Goal: Transaction & Acquisition: Purchase product/service

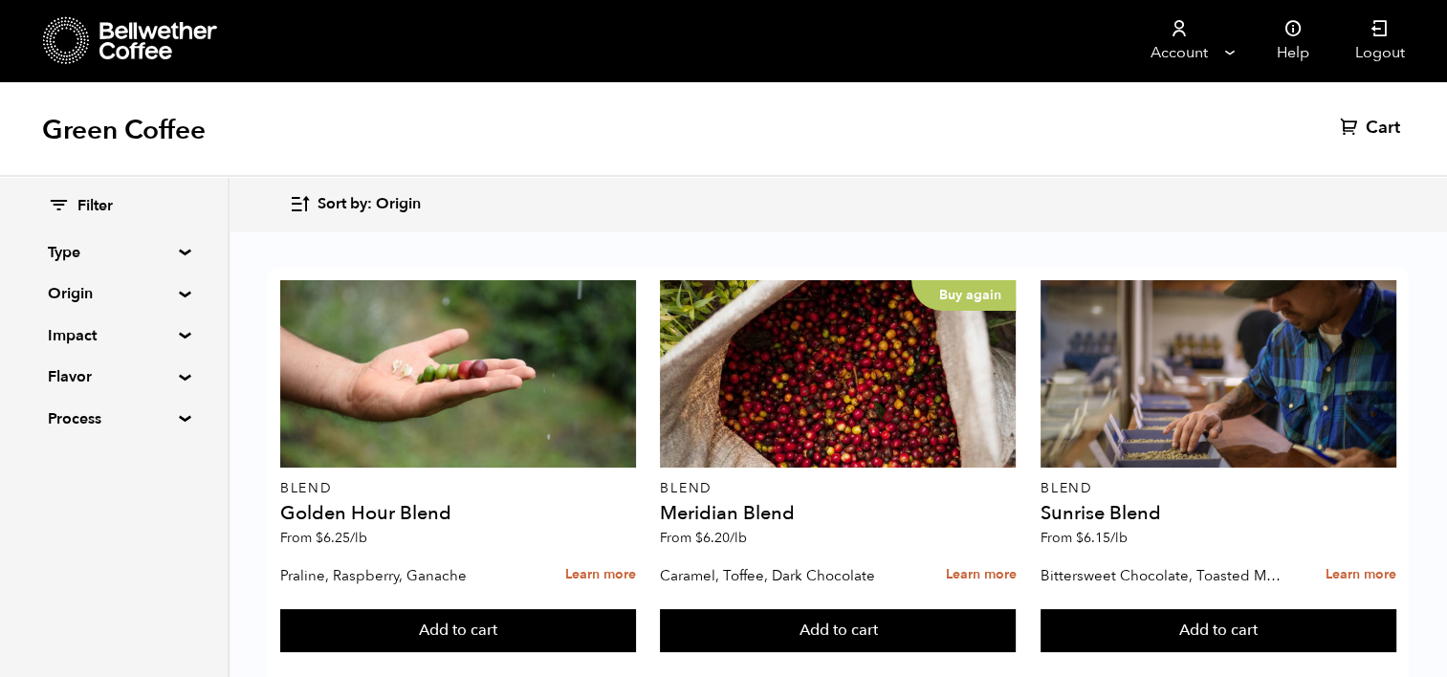
scroll to position [826, 0]
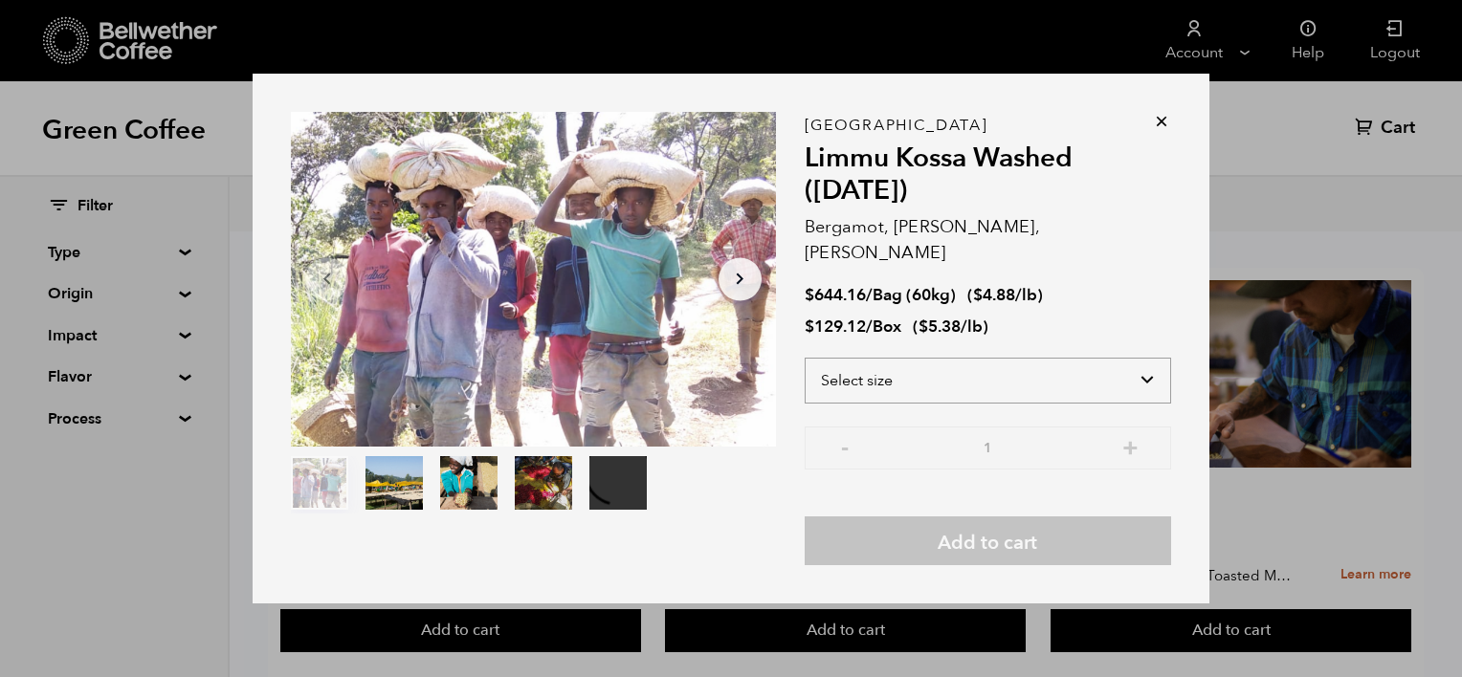
click at [1053, 358] on select "Select size Bag (60kg) (132 lbs) Box (24 lbs)" at bounding box center [987, 381] width 366 height 46
select select "bag-3"
click at [804, 358] on select "Select size Bag (60kg) (132 lbs) Box (24 lbs)" at bounding box center [987, 381] width 366 height 46
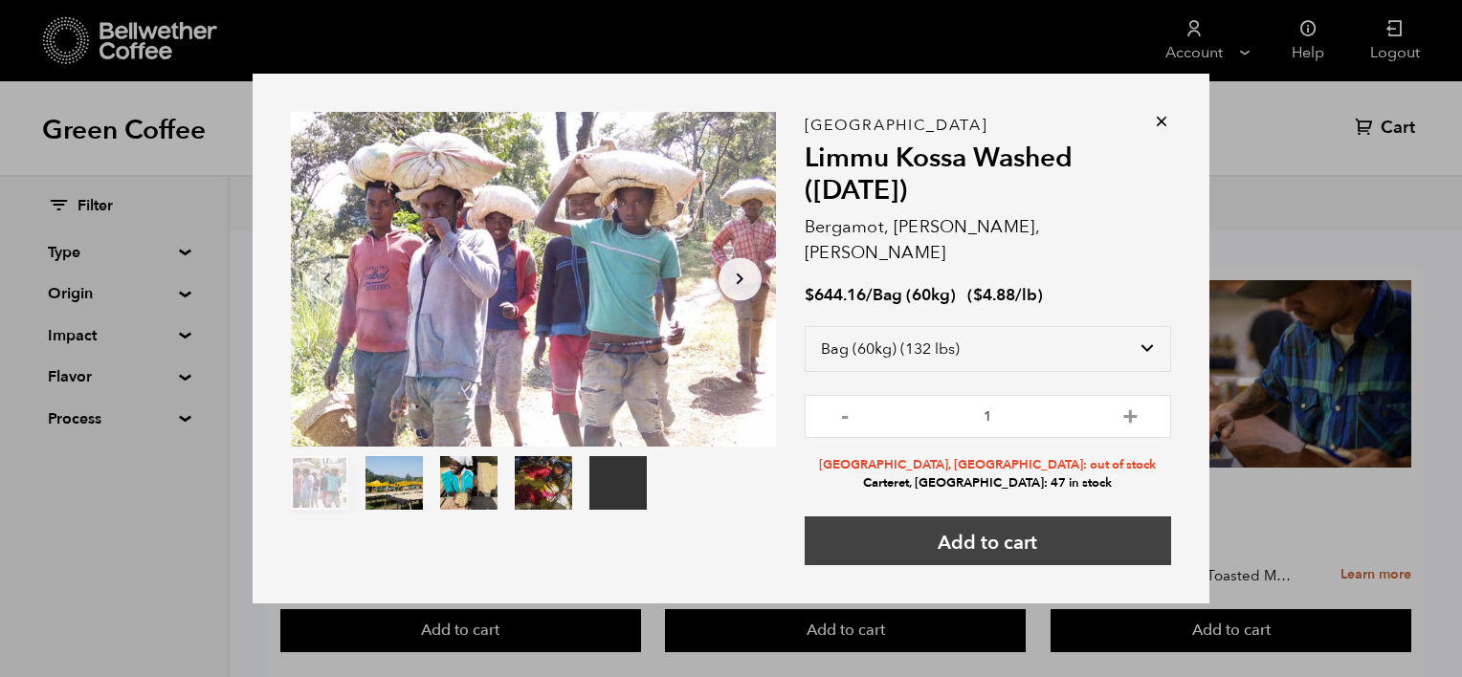
click at [963, 521] on button "Add to cart" at bounding box center [987, 541] width 366 height 49
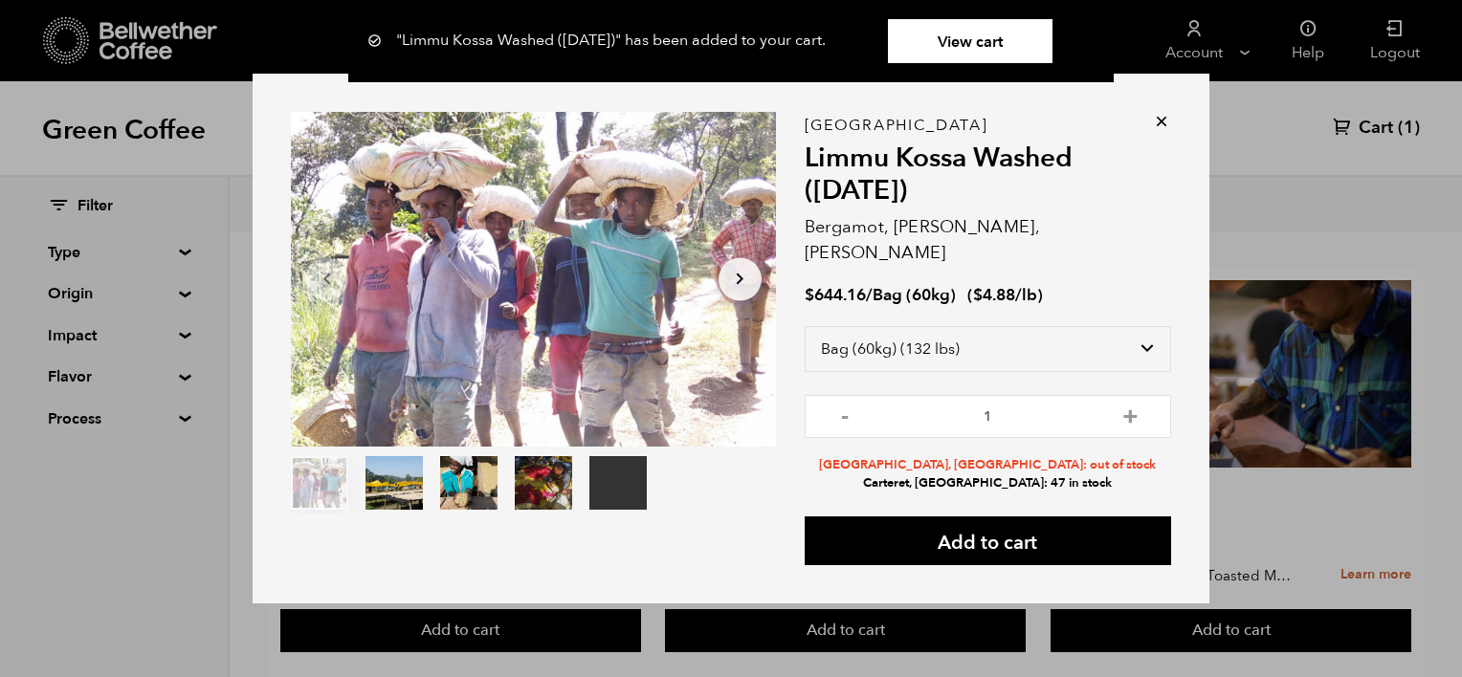
click at [1162, 131] on icon at bounding box center [1161, 121] width 19 height 19
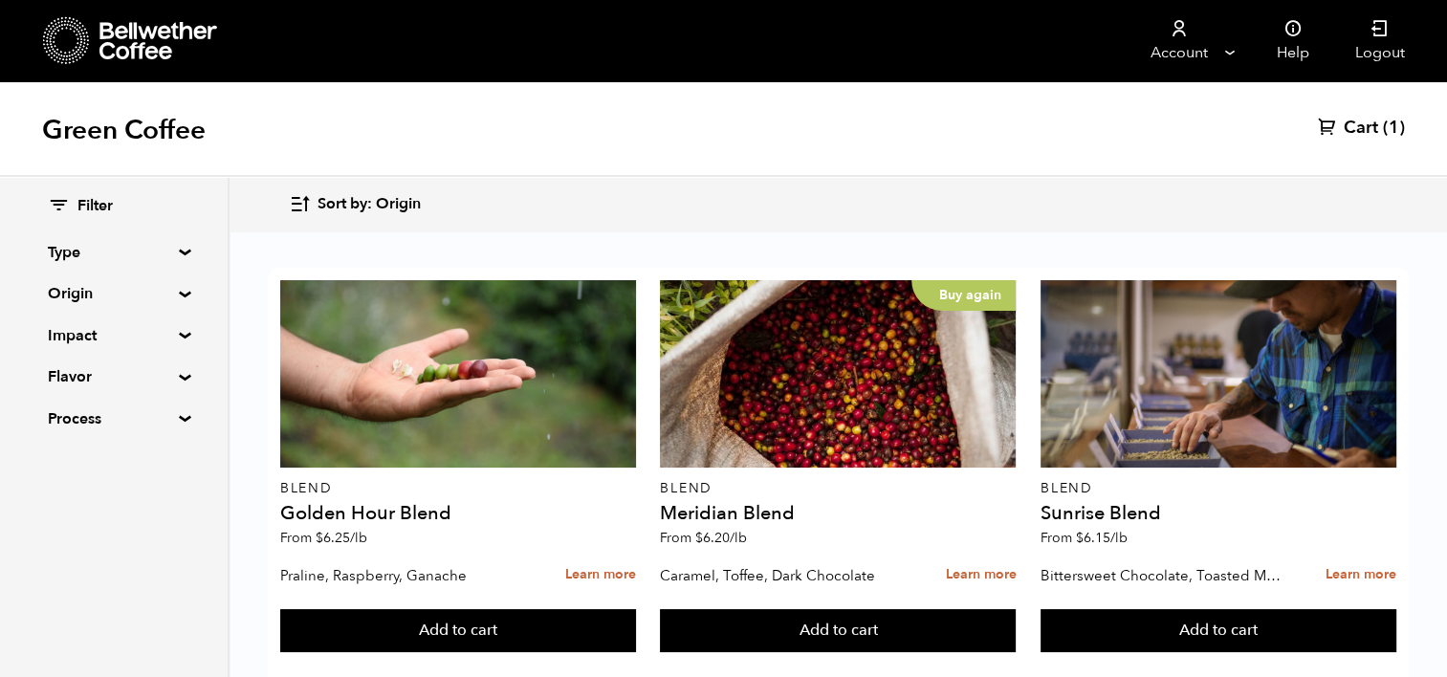
scroll to position [425, 0]
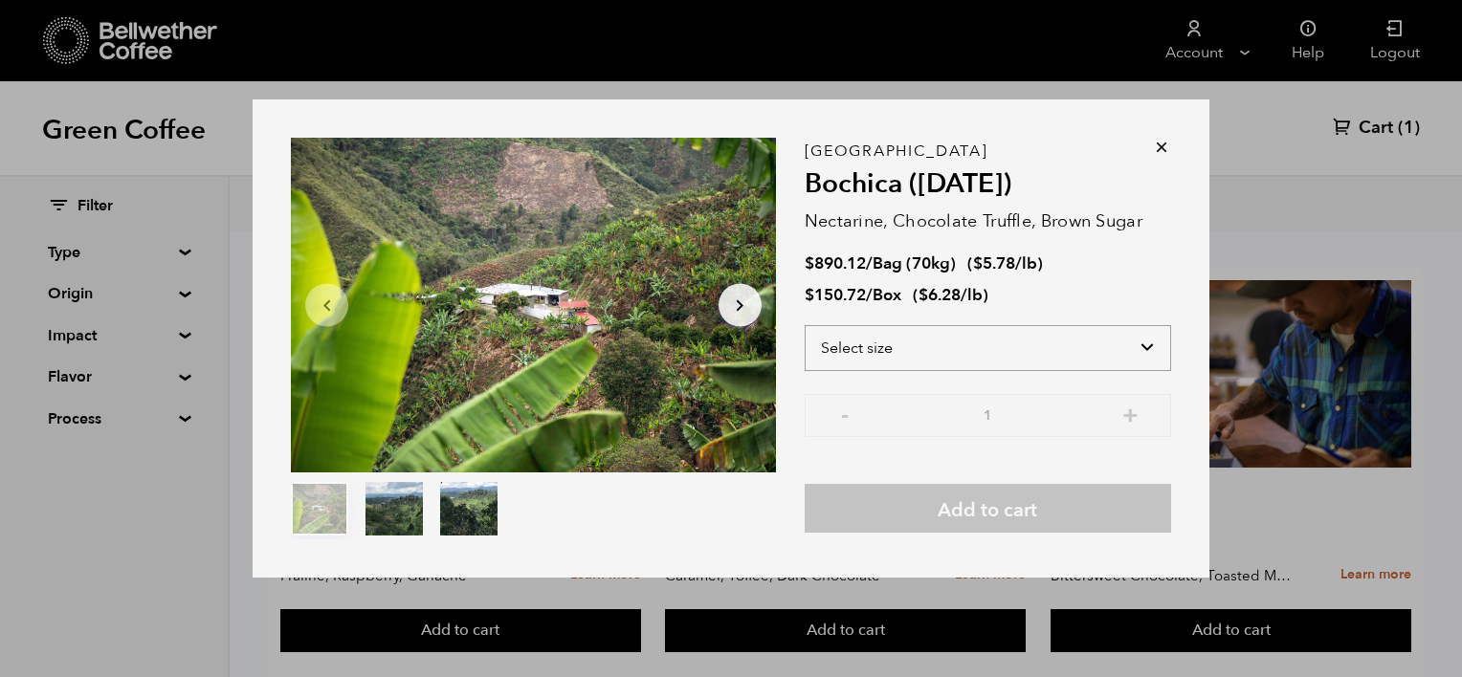
click at [1156, 334] on select "Select size Bag (70kg) (154 lbs) Box (24 lbs)" at bounding box center [987, 348] width 366 height 46
select select "bag"
click at [804, 325] on select "Select size Bag (70kg) (154 lbs) Box (24 lbs)" at bounding box center [987, 348] width 366 height 46
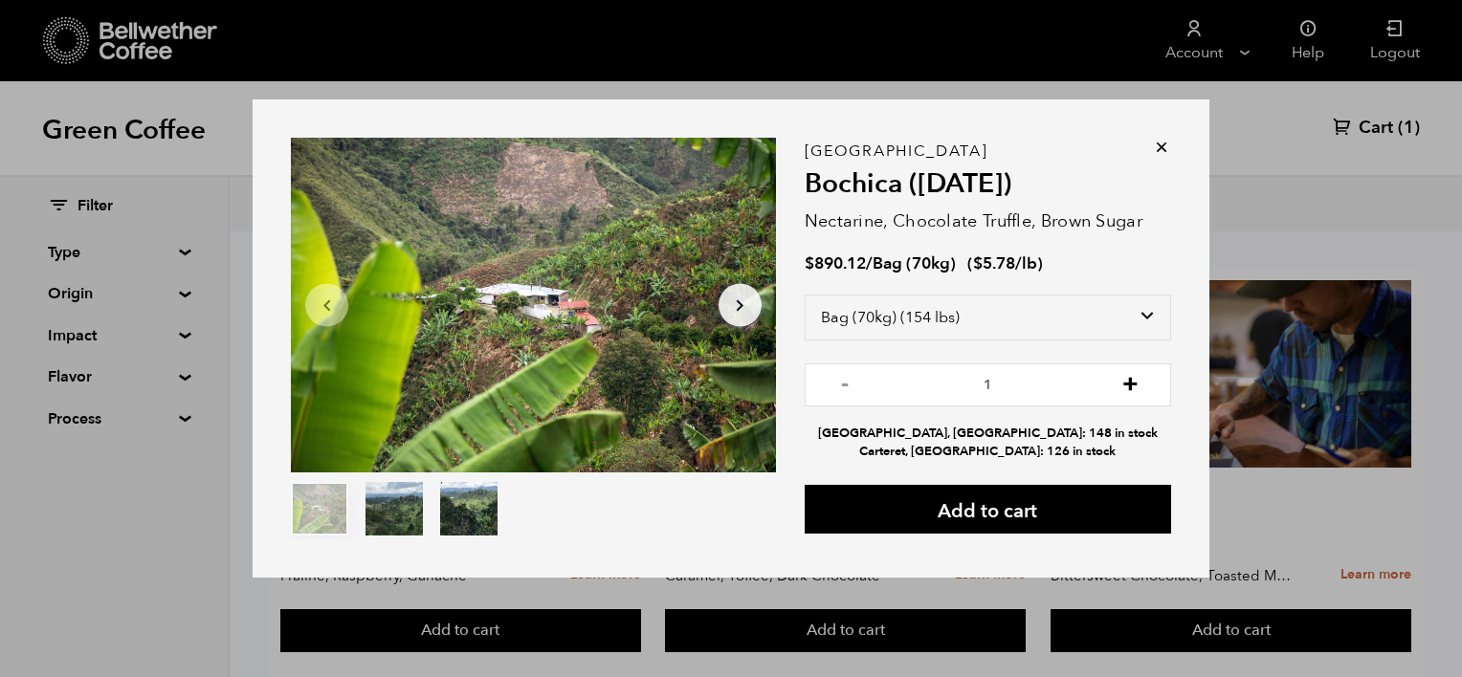
click at [1139, 383] on button "+" at bounding box center [1130, 382] width 24 height 19
type input "2"
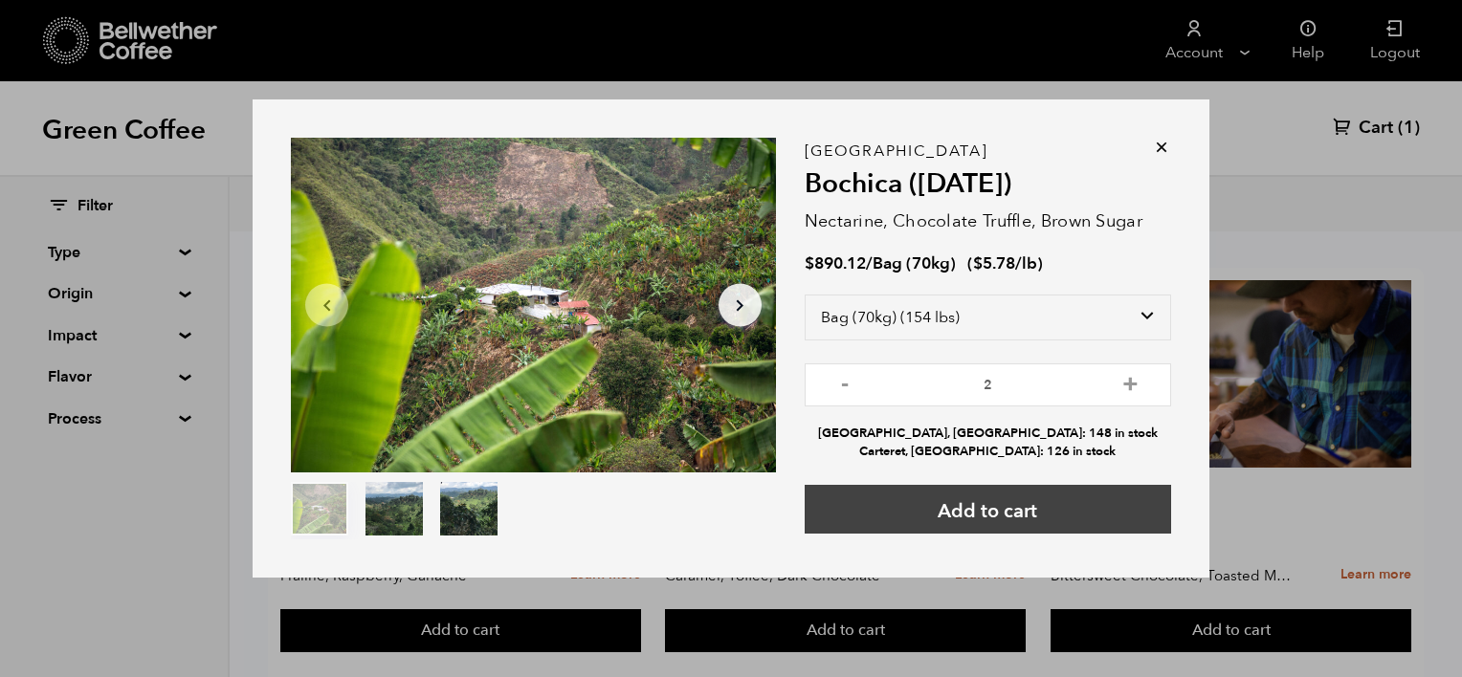
click at [1001, 502] on button "Add to cart" at bounding box center [987, 509] width 366 height 49
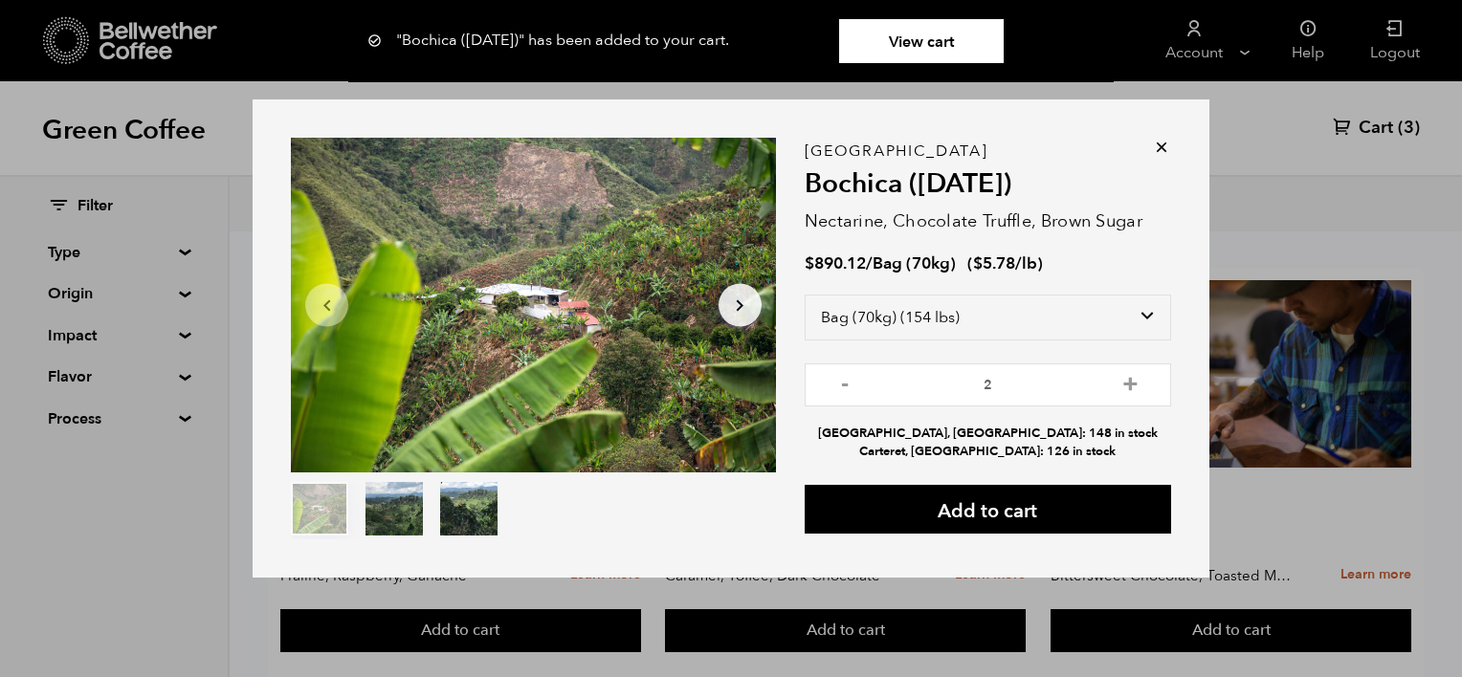
click at [1163, 146] on icon at bounding box center [1161, 147] width 19 height 19
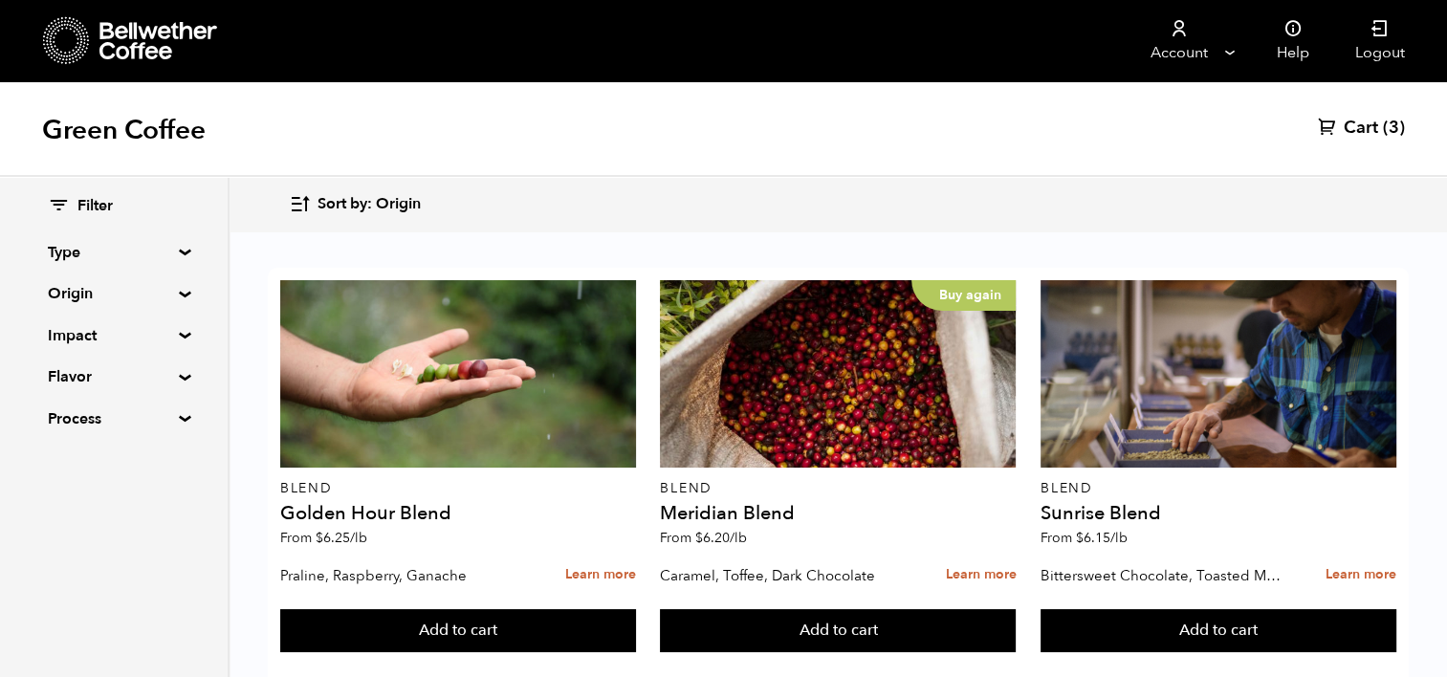
scroll to position [0, 0]
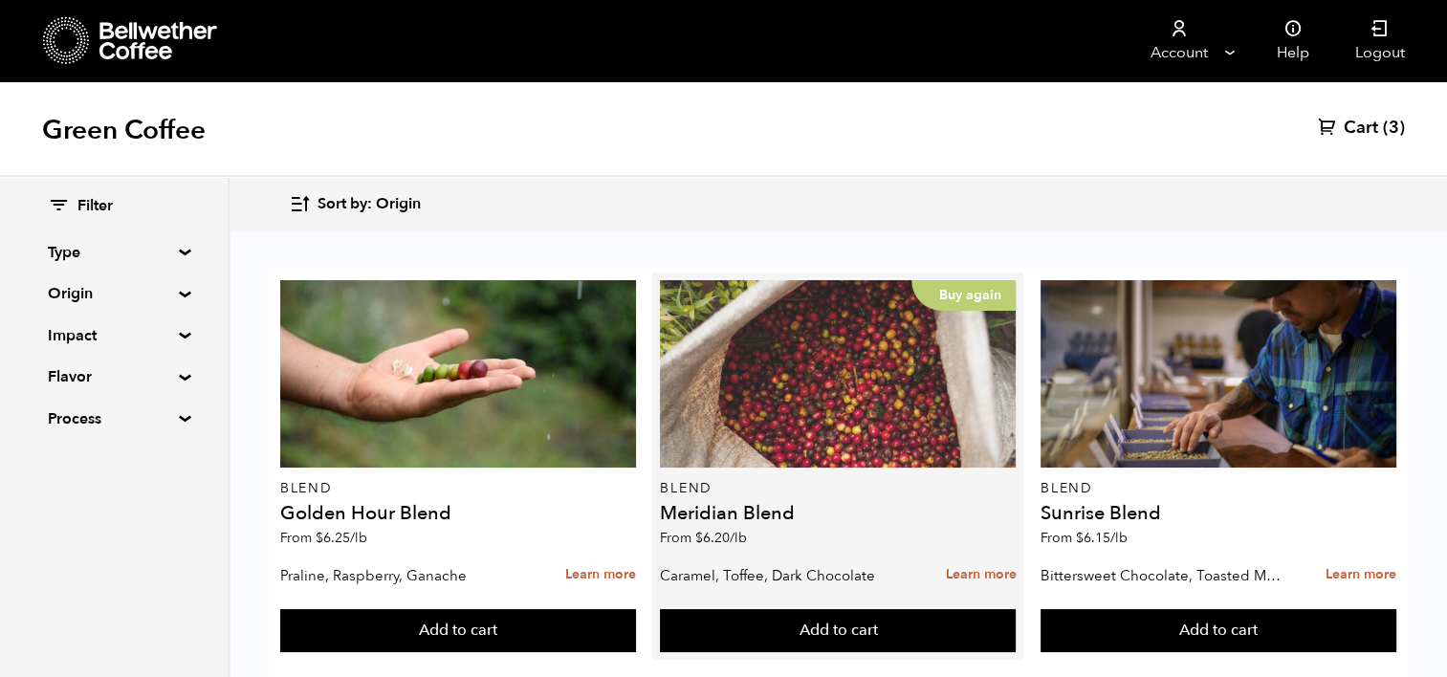
click at [898, 405] on div "Buy again" at bounding box center [838, 373] width 356 height 187
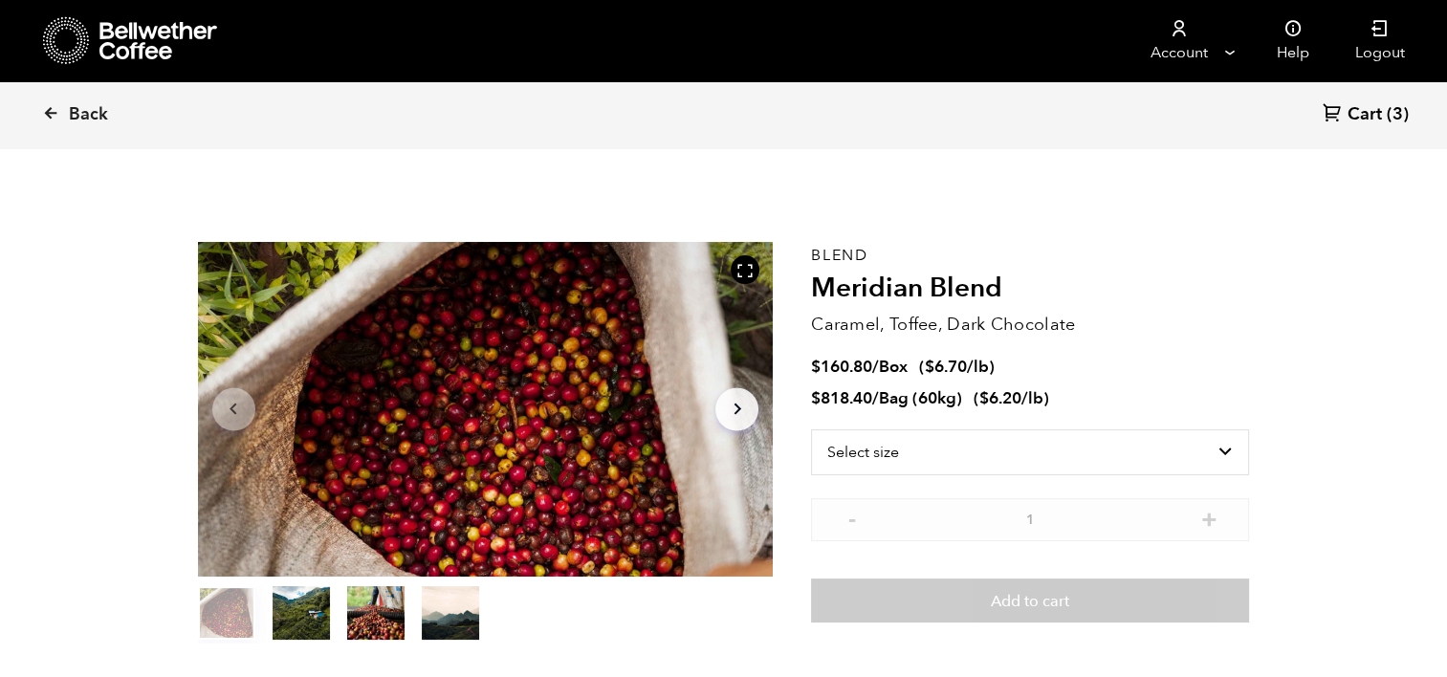
scroll to position [831, 1019]
click at [1232, 450] on select "Select size Bag (60kg) (132 lbs) Box (24 lbs)" at bounding box center [1030, 453] width 438 height 46
select select "bag-3"
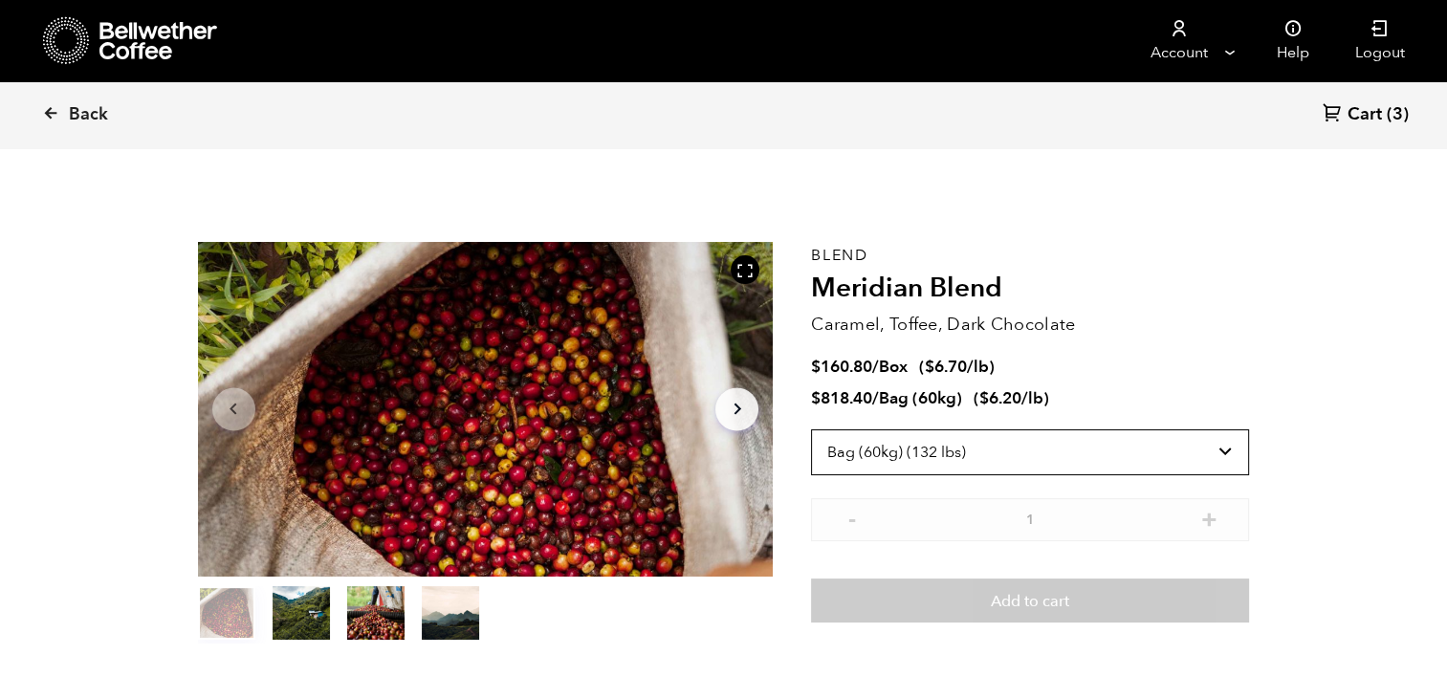
click at [811, 430] on select "Select size Bag (60kg) (132 lbs) Box (24 lbs)" at bounding box center [1030, 453] width 438 height 46
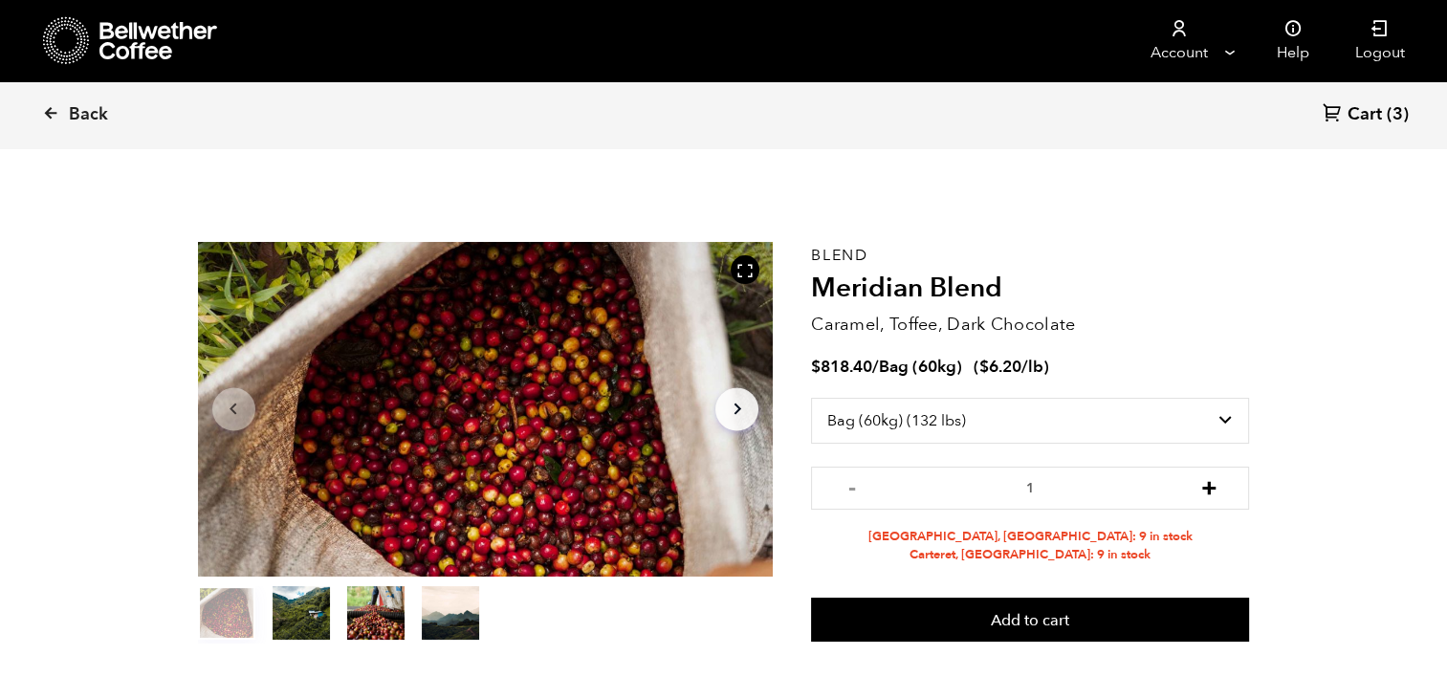
click at [1213, 488] on button "+" at bounding box center [1209, 485] width 24 height 19
click at [840, 482] on button "-" at bounding box center [852, 485] width 24 height 19
type input "2"
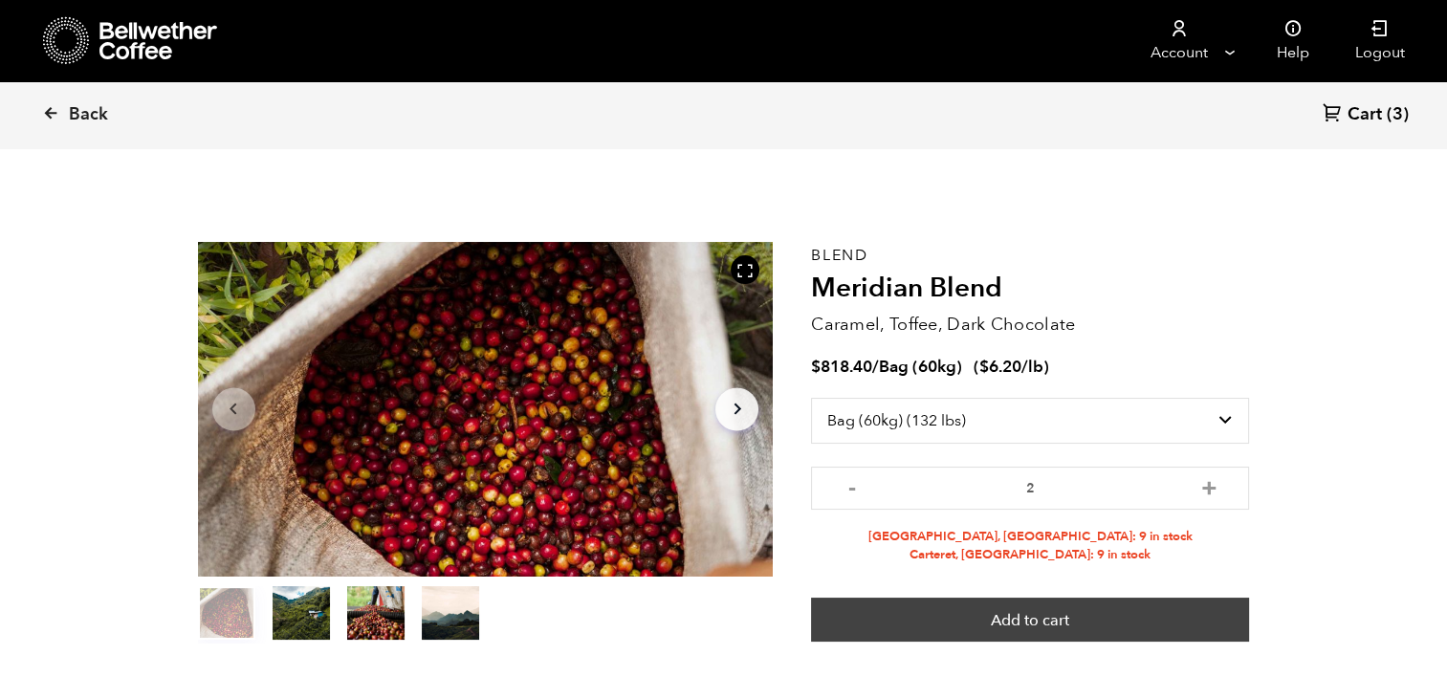
click at [891, 610] on button "Add to cart" at bounding box center [1030, 620] width 438 height 44
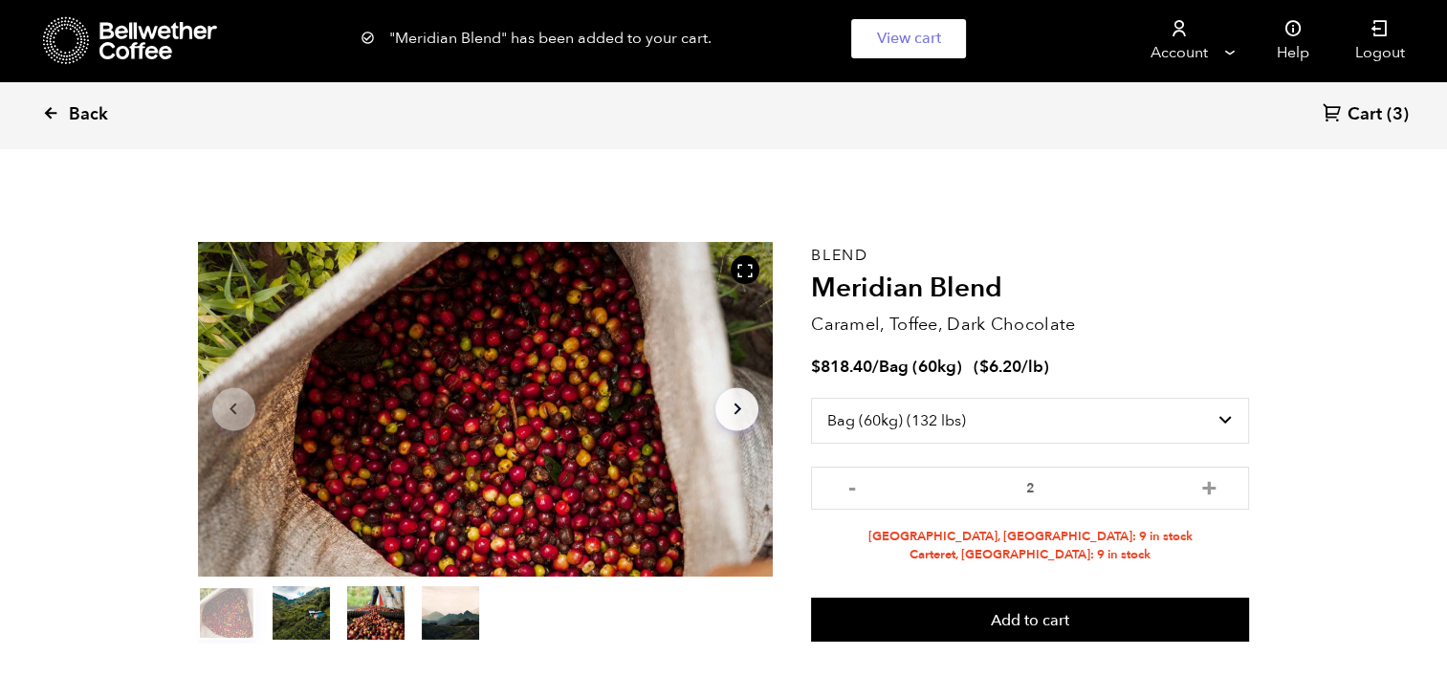
click at [68, 119] on link "Back" at bounding box center [101, 114] width 119 height 65
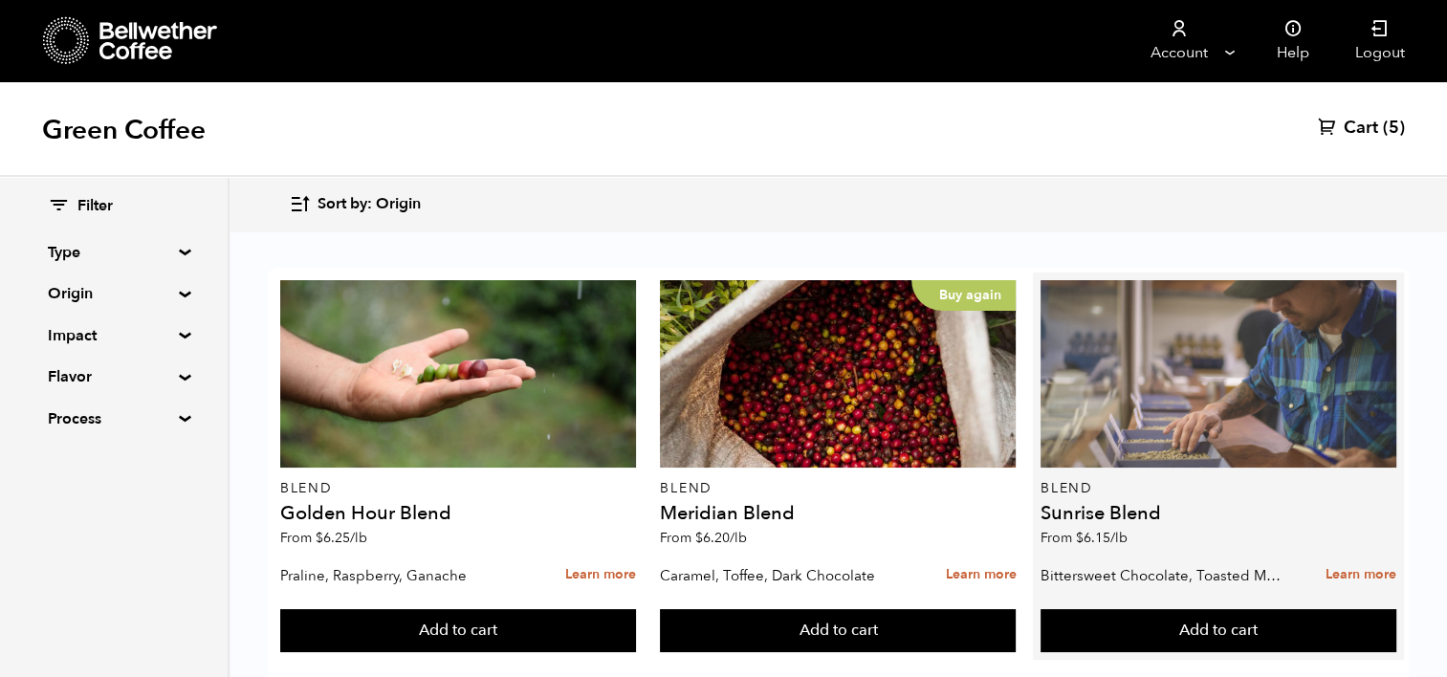
click at [1167, 360] on div at bounding box center [1219, 373] width 356 height 187
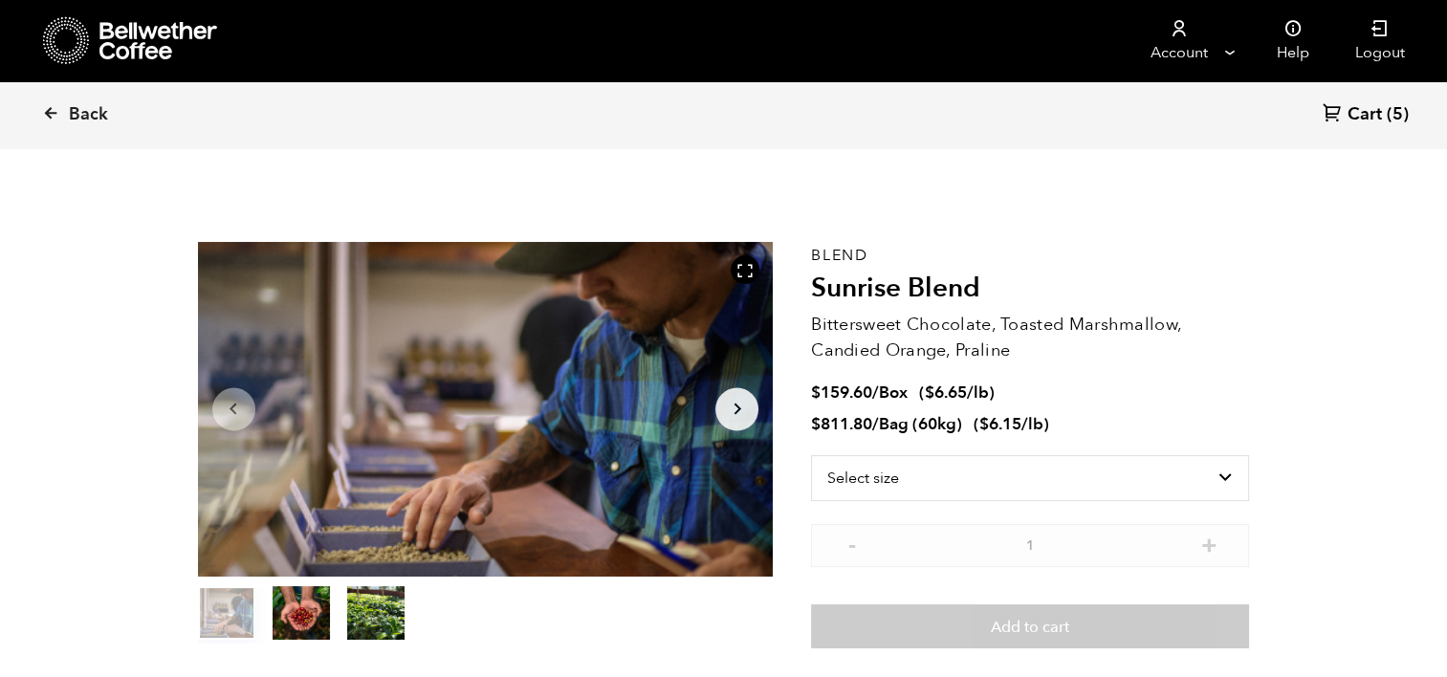
scroll to position [831, 1019]
click at [1022, 486] on select "Select size Bag (60kg) (132 lbs) Box (24 lbs)" at bounding box center [1030, 478] width 438 height 46
click at [811, 455] on select "Select size Bag (60kg) (132 lbs) Box (24 lbs)" at bounding box center [1030, 478] width 438 height 46
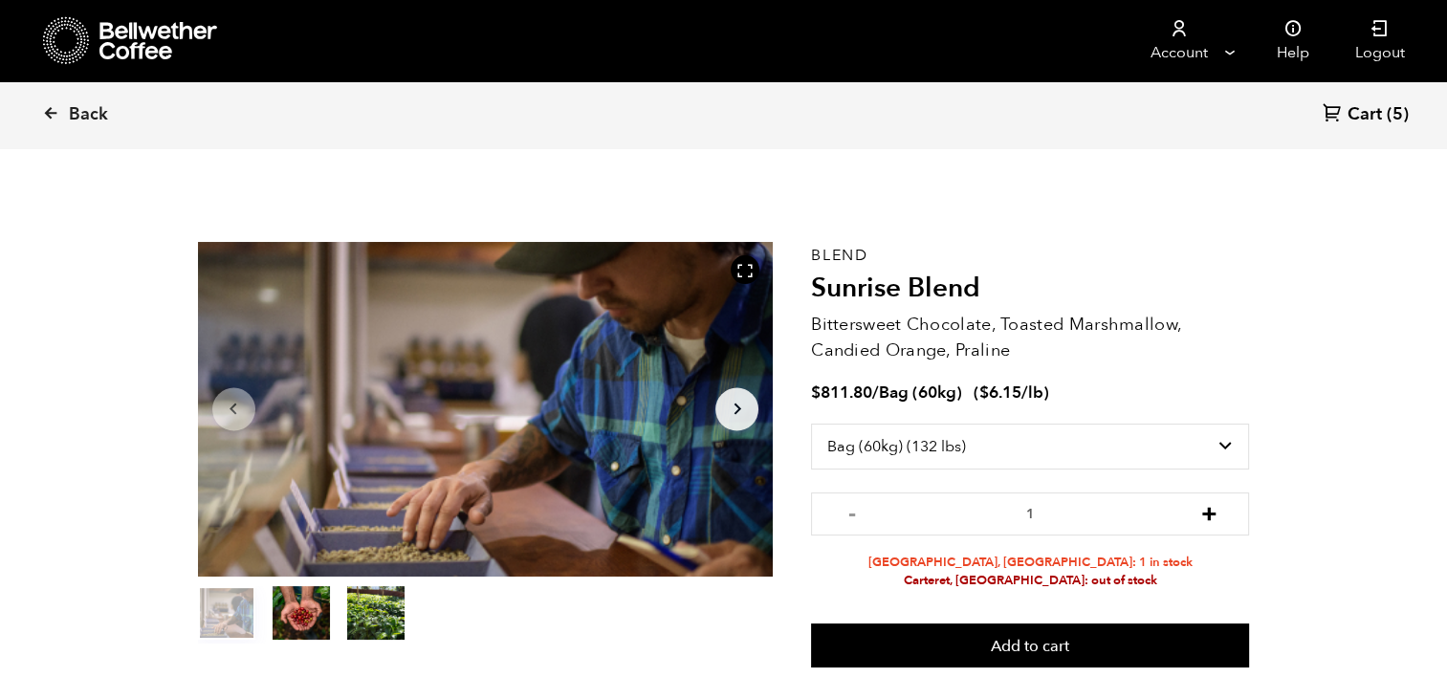
click at [1214, 508] on button "+" at bounding box center [1209, 511] width 24 height 19
click at [1218, 428] on select "Select size Bag (60kg) (132 lbs) Box (24 lbs)" at bounding box center [1030, 447] width 438 height 46
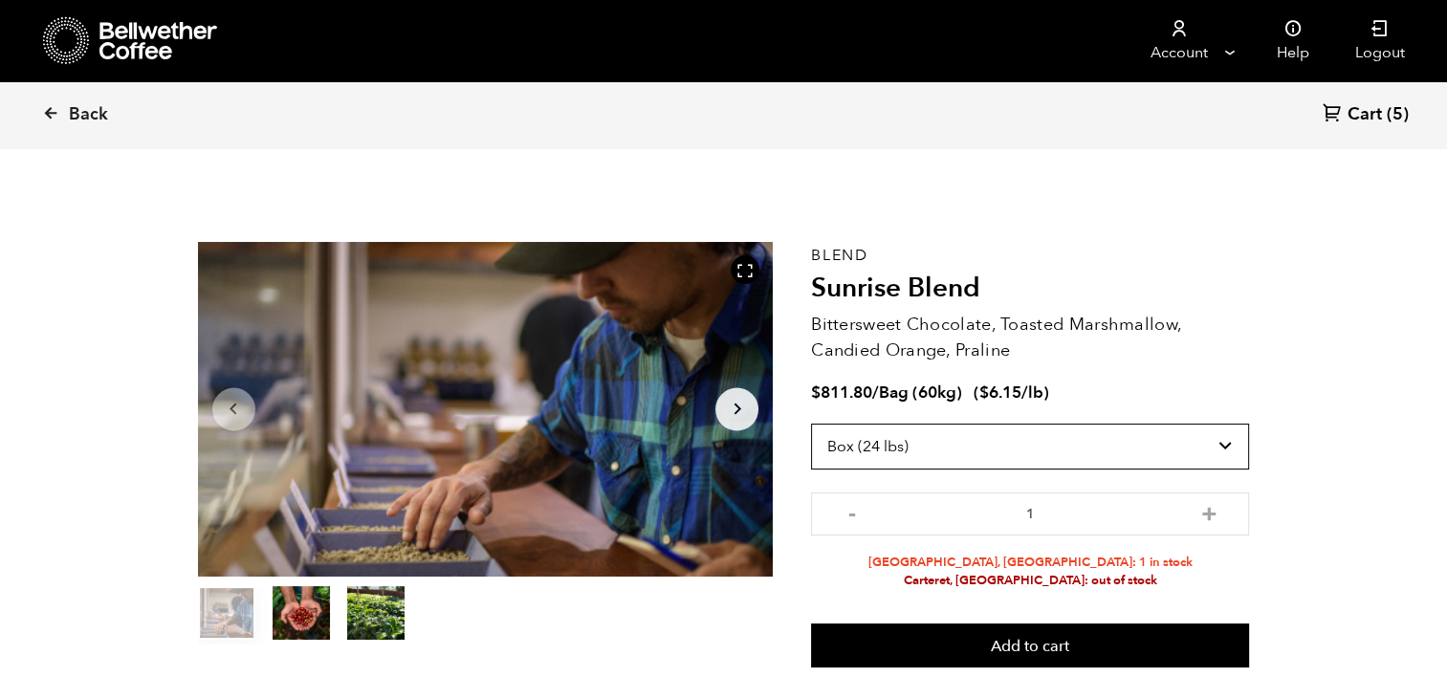
click at [811, 424] on select "Select size Bag (60kg) (132 lbs) Box (24 lbs)" at bounding box center [1030, 447] width 438 height 46
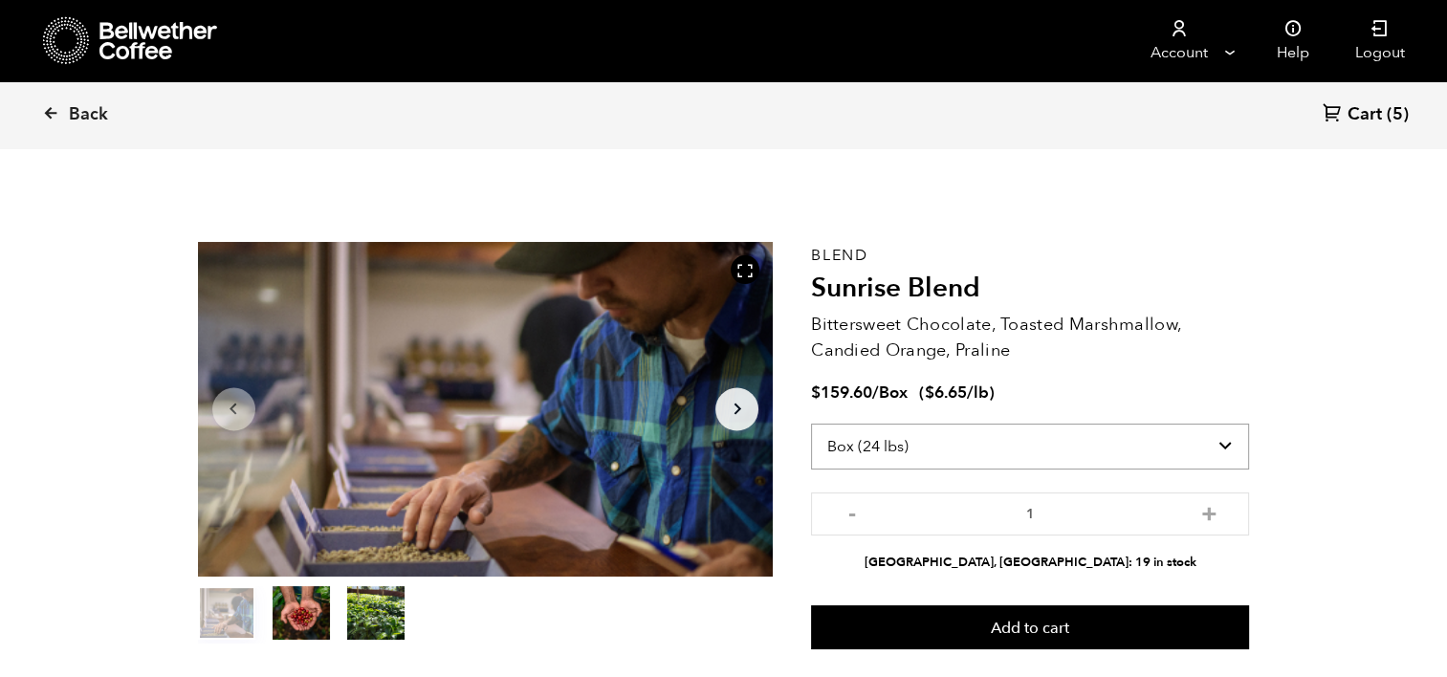
click at [961, 456] on select "Select size Bag (60kg) (132 lbs) Box (24 lbs)" at bounding box center [1030, 447] width 438 height 46
click at [811, 424] on select "Select size Bag (60kg) (132 lbs) Box (24 lbs)" at bounding box center [1030, 447] width 438 height 46
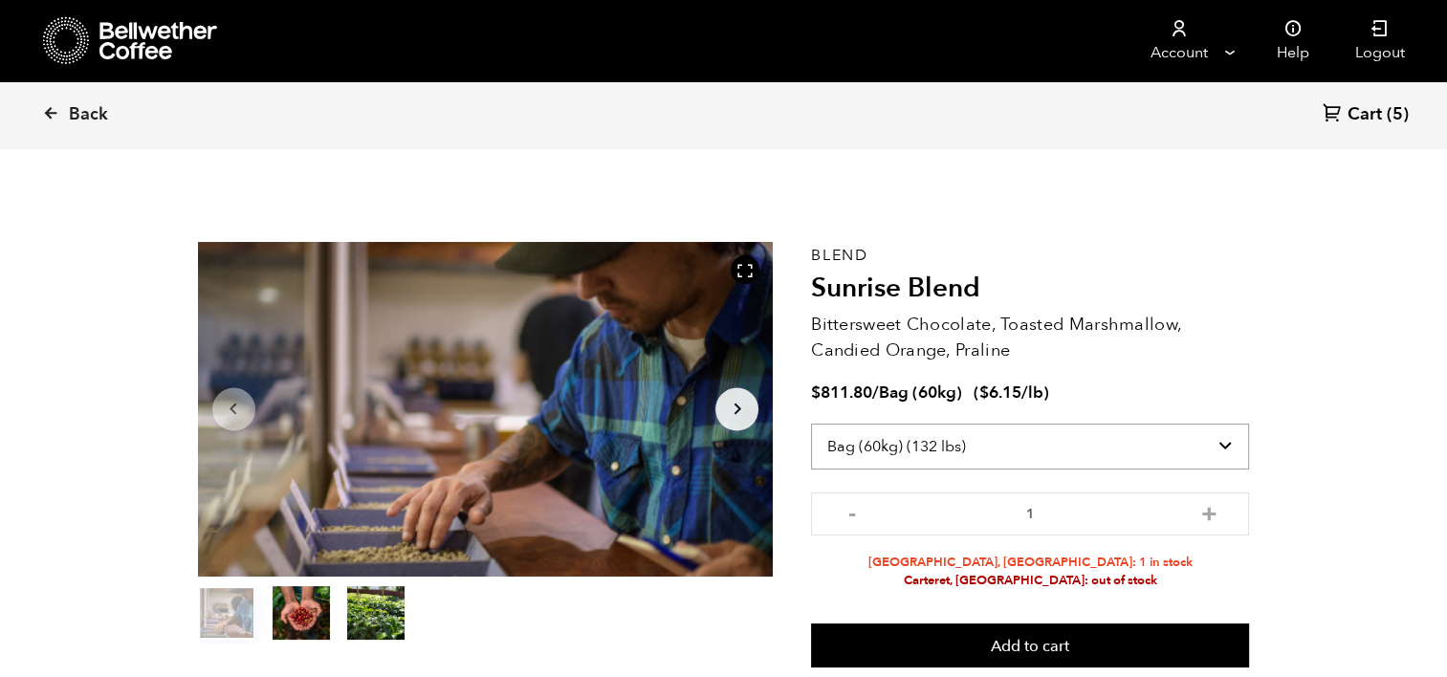
click at [1040, 458] on select "Select size Bag (60kg) (132 lbs) Box (24 lbs)" at bounding box center [1030, 447] width 438 height 46
select select "box"
click at [811, 424] on select "Select size Bag (60kg) (132 lbs) Box (24 lbs)" at bounding box center [1030, 447] width 438 height 46
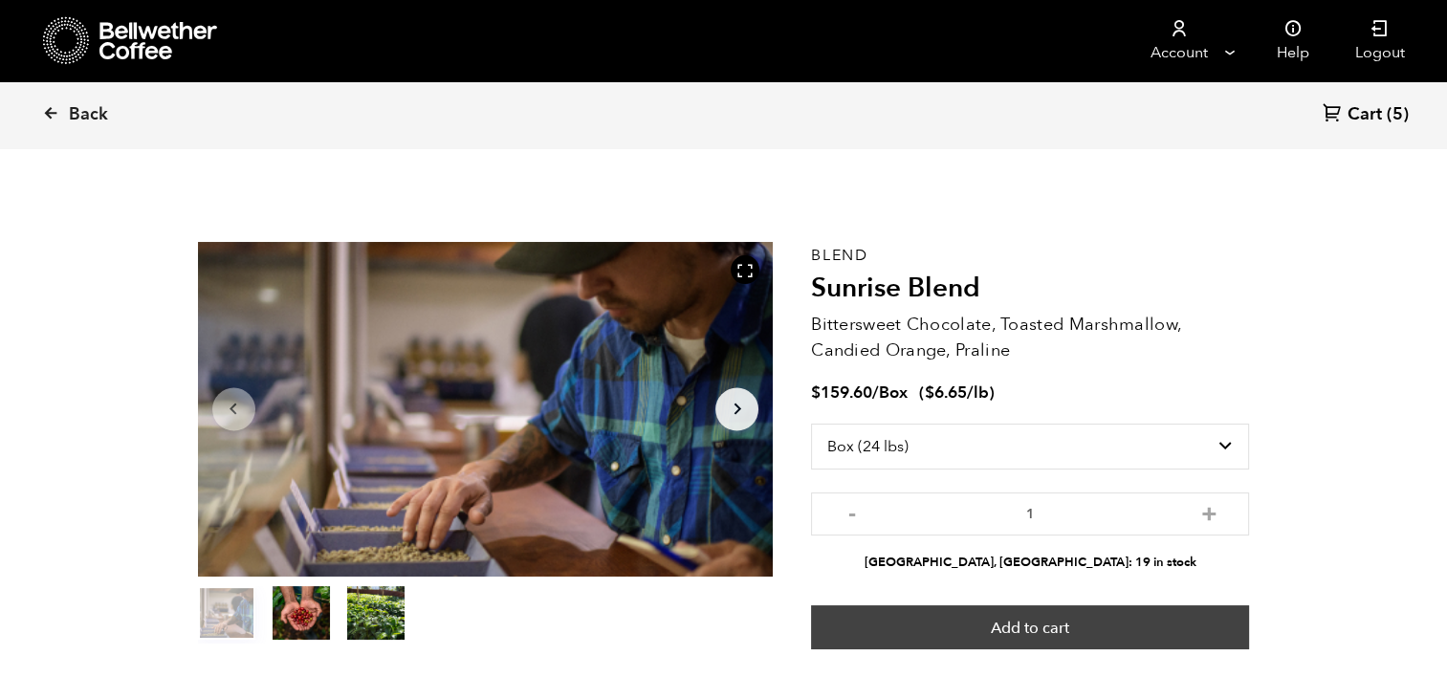
click at [1013, 610] on button "Add to cart" at bounding box center [1030, 628] width 438 height 44
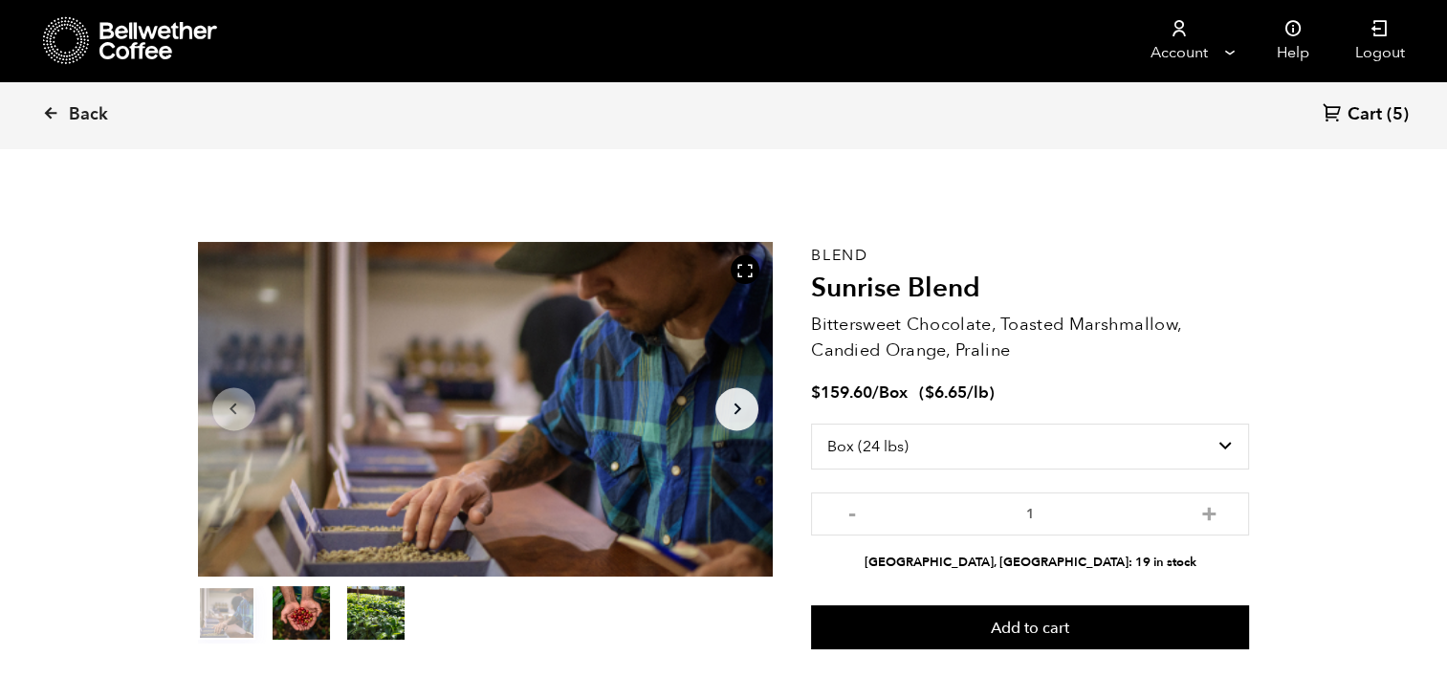
drag, startPoint x: 47, startPoint y: 115, endPoint x: 1037, endPoint y: 486, distance: 1057.3
click at [1037, 486] on div "Select size Bag (60kg) (132 lbs) Box (24 lbs)" at bounding box center [1030, 458] width 438 height 69
click at [1226, 445] on select "Select size Bag (60kg) (132 lbs) Box (24 lbs)" at bounding box center [1030, 447] width 438 height 46
click at [811, 424] on select "Select size Bag (60kg) (132 lbs) Box (24 lbs)" at bounding box center [1030, 447] width 438 height 46
click at [93, 118] on span "Back" at bounding box center [88, 114] width 39 height 23
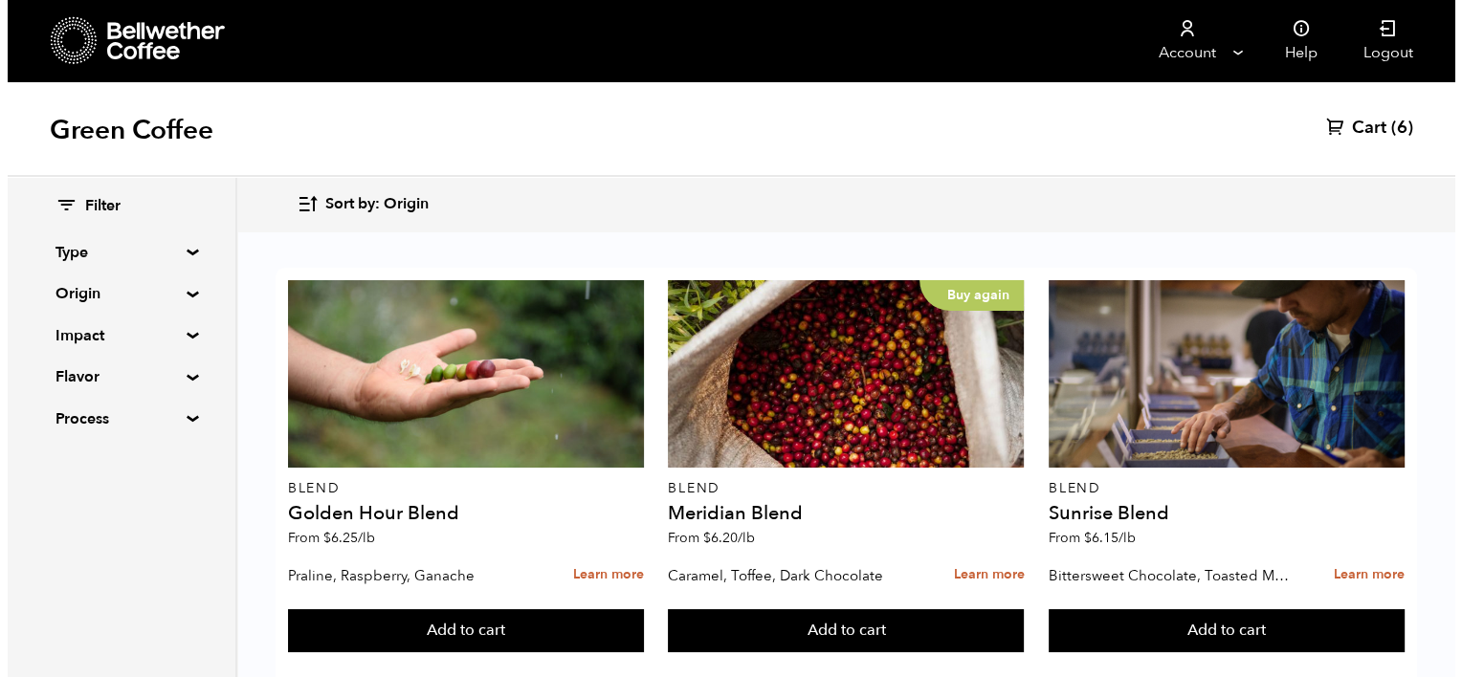
scroll to position [414, 0]
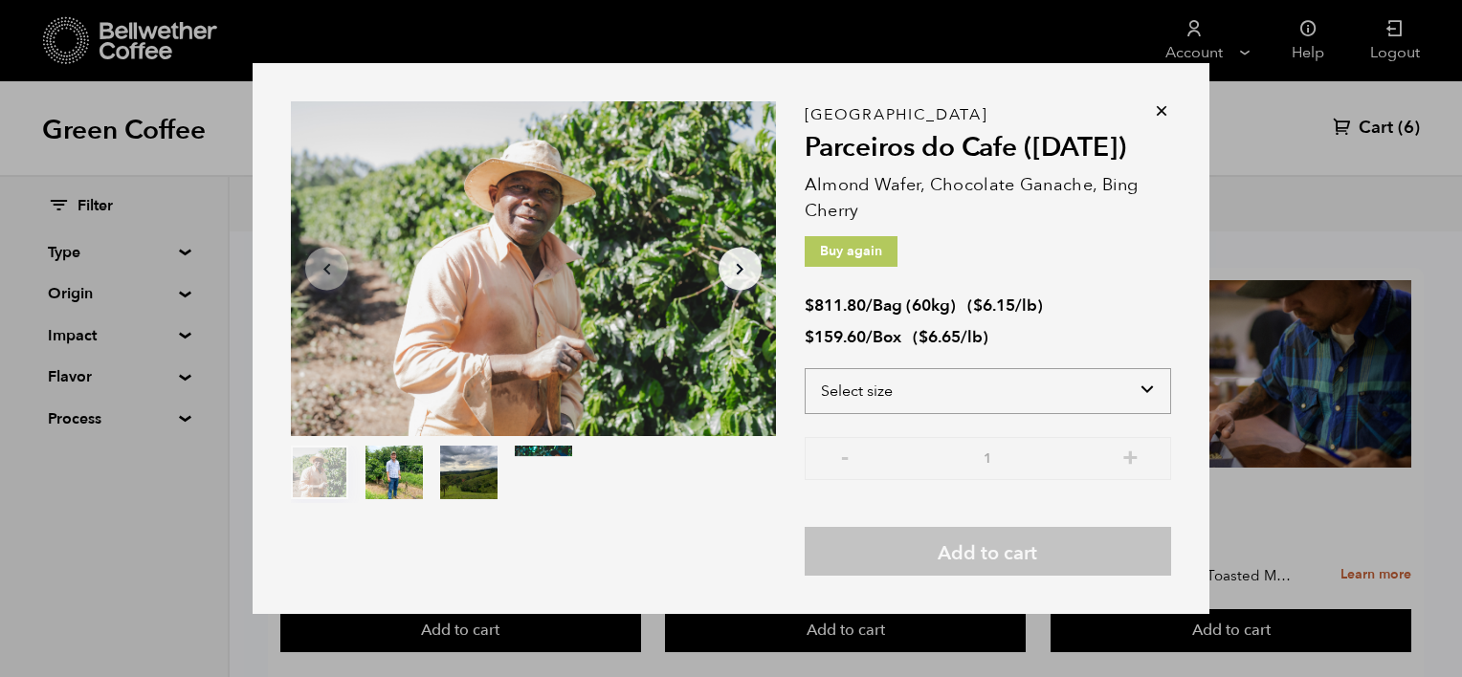
click at [1129, 377] on select "Select size Bag (60kg) (132 lbs) Box (24 lbs)" at bounding box center [987, 391] width 366 height 46
select select "bag-3"
click at [804, 368] on select "Select size Bag (60kg) (132 lbs) Box (24 lbs)" at bounding box center [987, 391] width 366 height 46
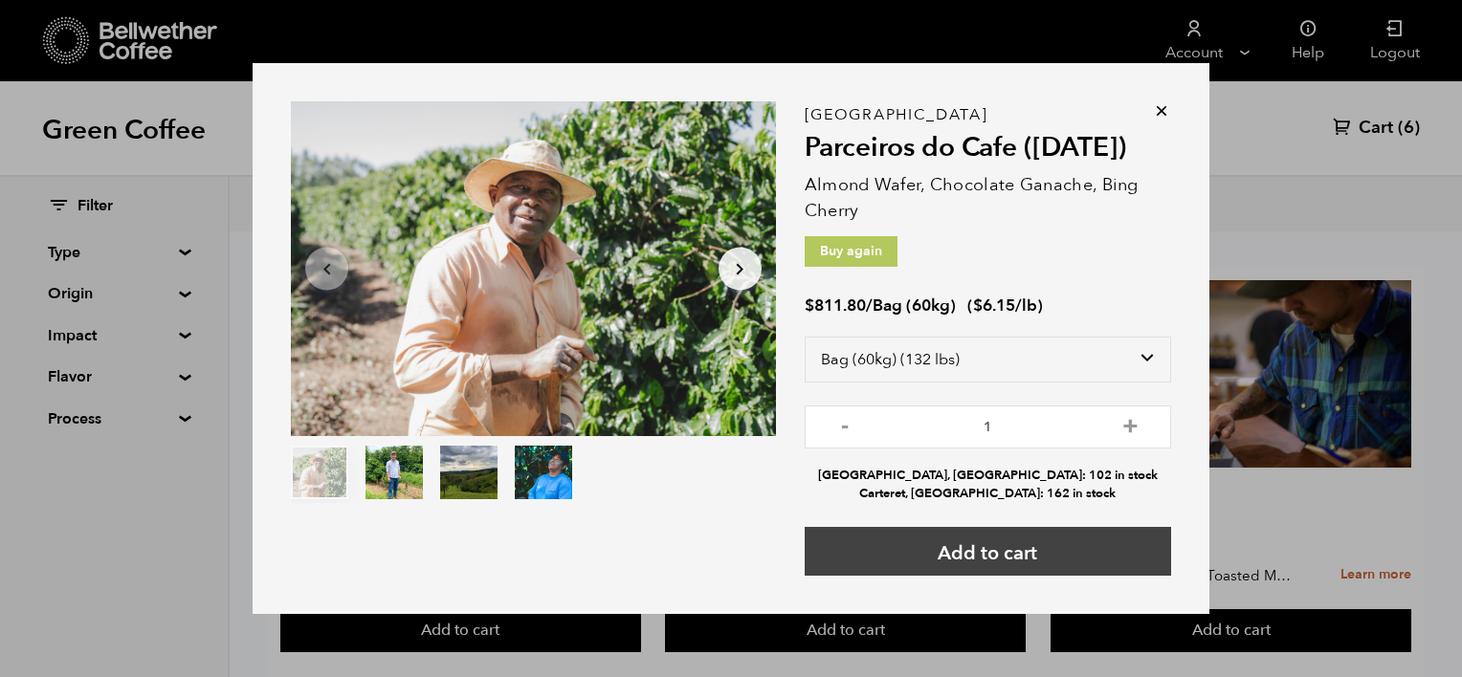
click at [1020, 562] on button "Add to cart" at bounding box center [987, 551] width 366 height 49
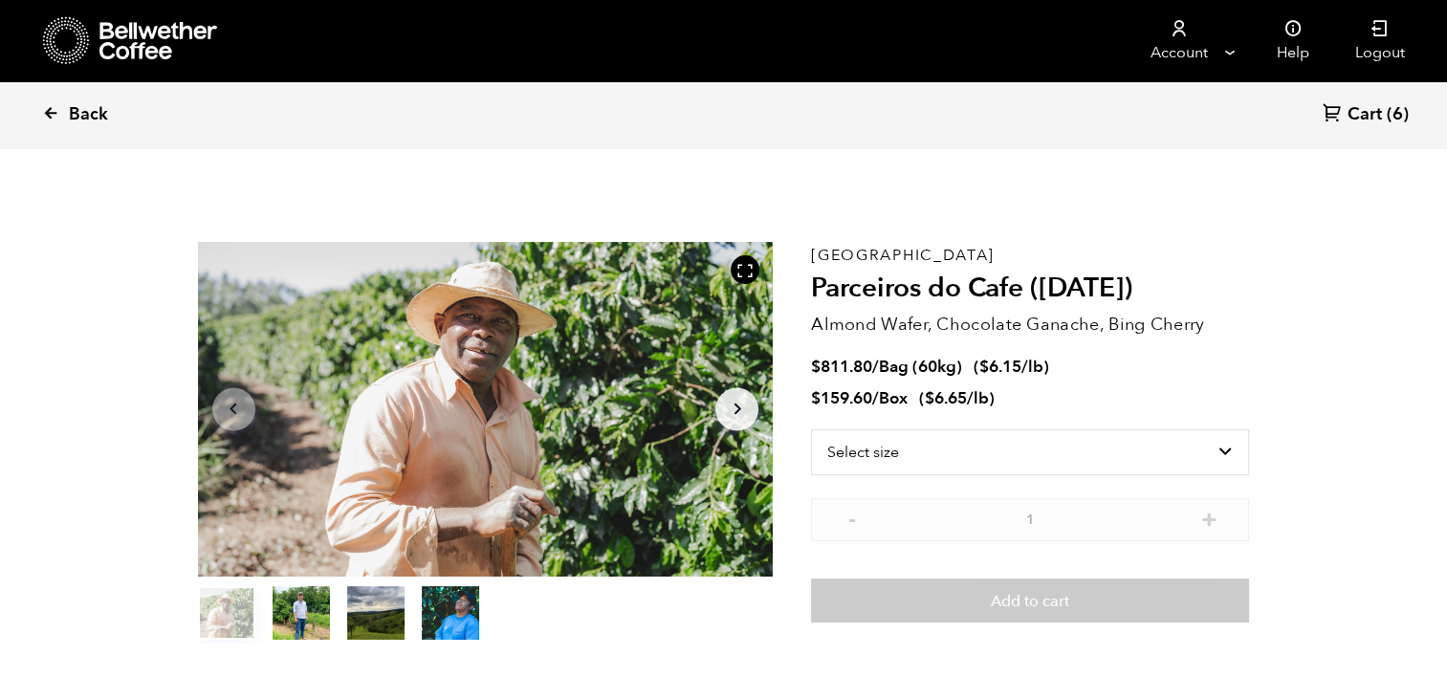
click at [54, 100] on link "Back" at bounding box center [101, 114] width 119 height 65
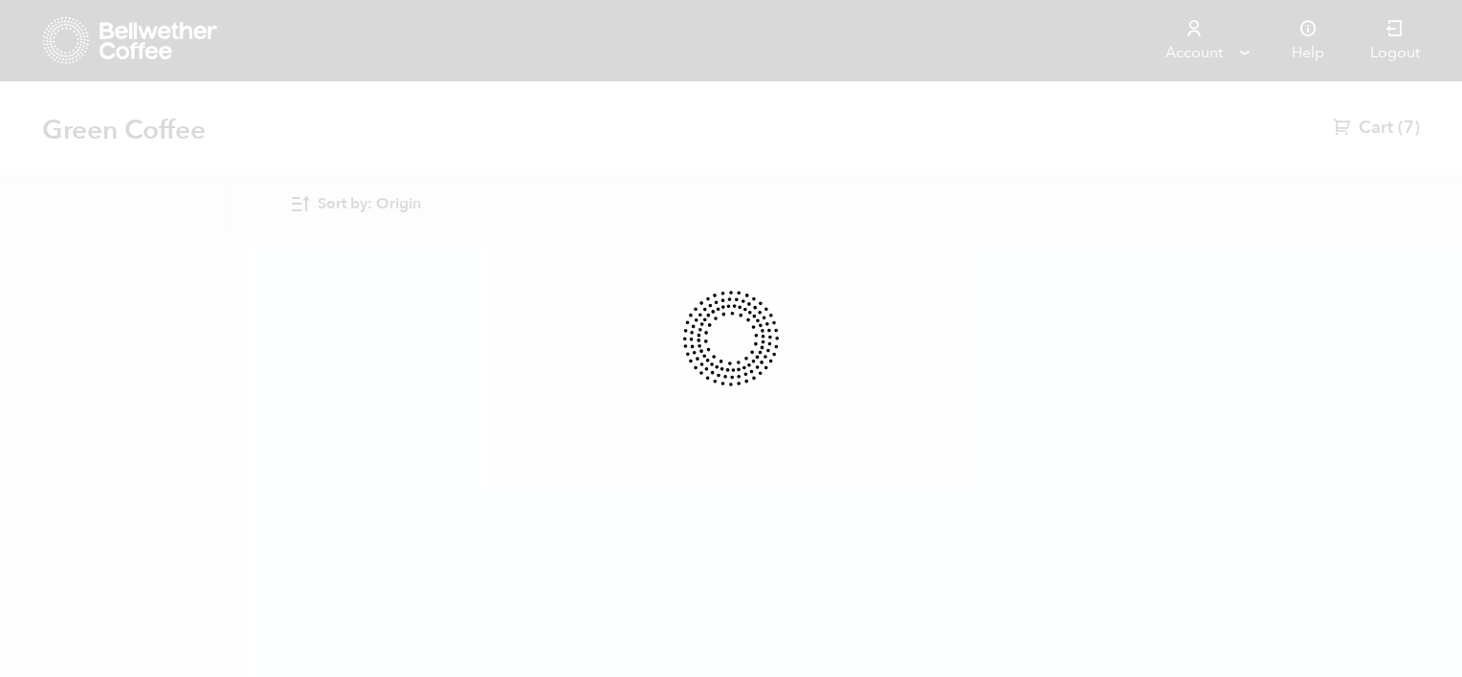
click at [46, 109] on div at bounding box center [731, 338] width 1462 height 677
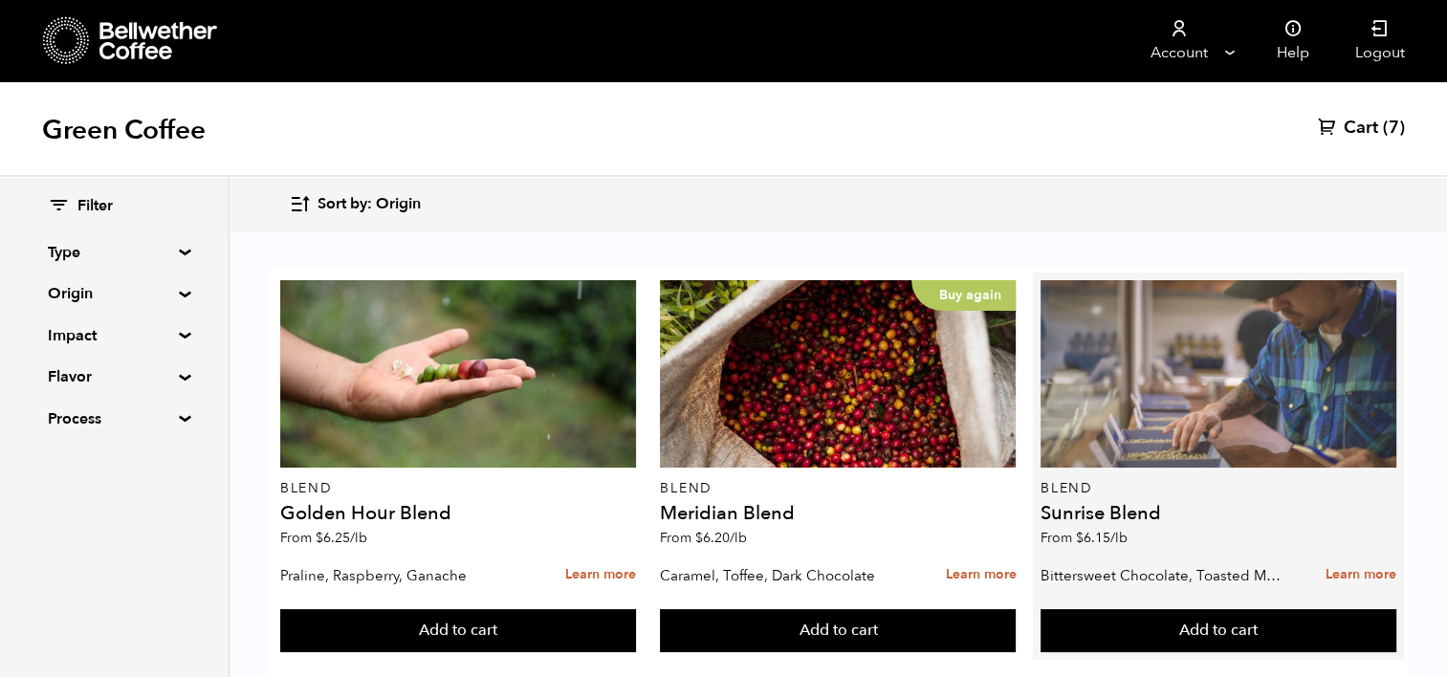
click at [1192, 348] on div at bounding box center [1219, 373] width 356 height 187
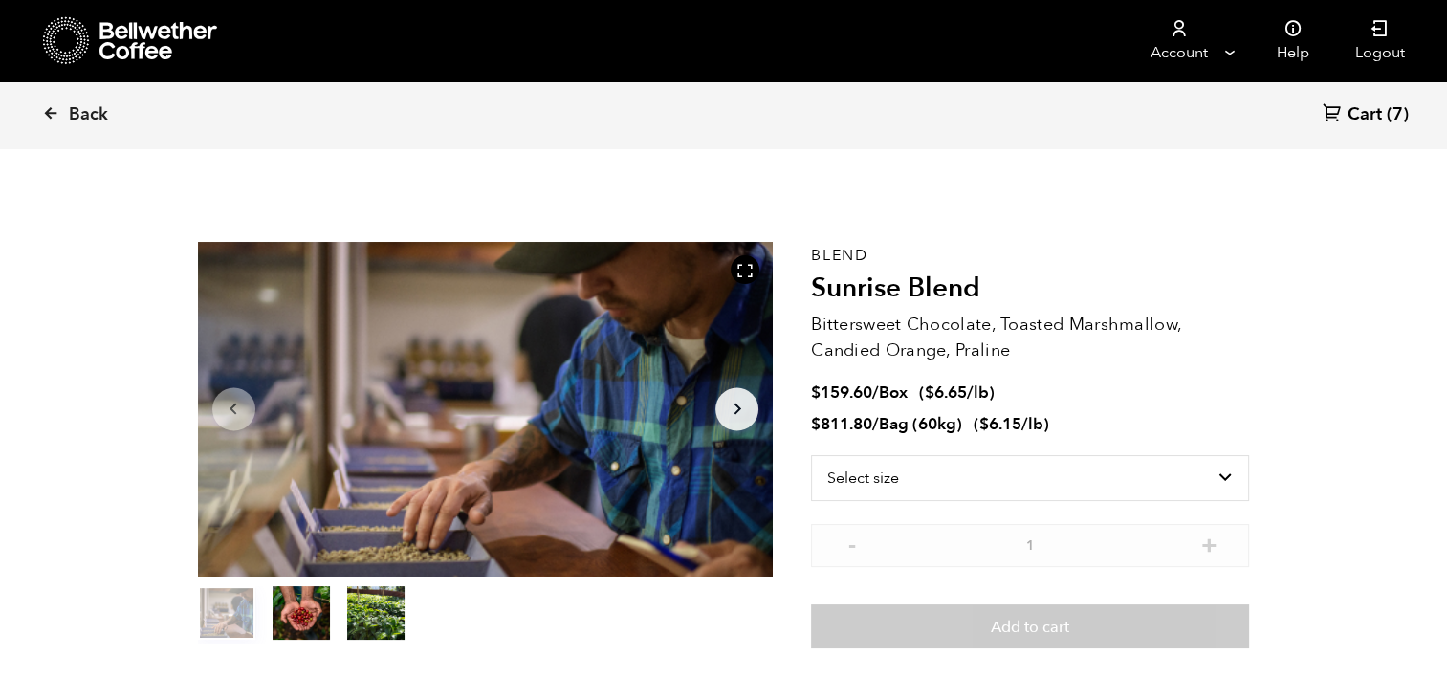
scroll to position [831, 1019]
click at [1163, 474] on select "Select size Bag (60kg) (132 lbs) Box (24 lbs)" at bounding box center [1030, 478] width 438 height 46
select select "box"
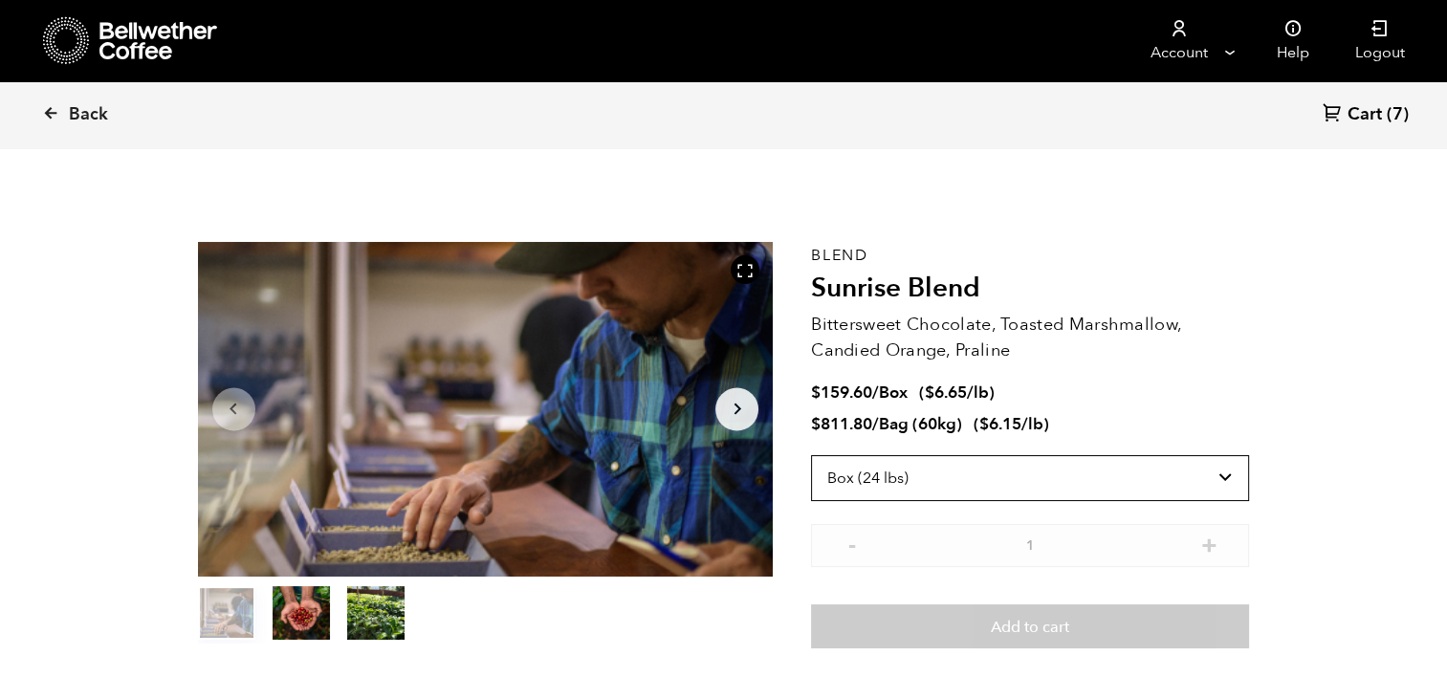
click at [811, 455] on select "Select size Bag (60kg) (132 lbs) Box (24 lbs)" at bounding box center [1030, 478] width 438 height 46
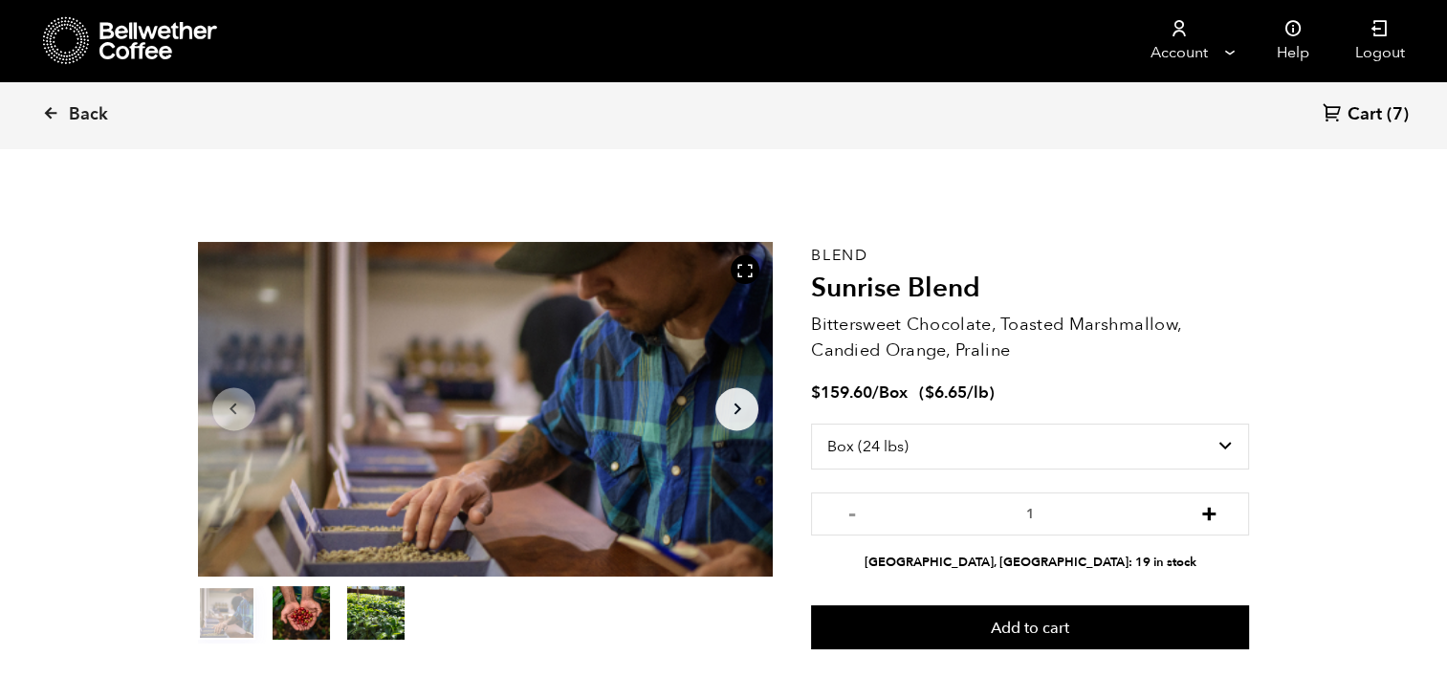
click at [1209, 516] on button "+" at bounding box center [1209, 511] width 24 height 19
click at [1209, 517] on button "+" at bounding box center [1209, 511] width 24 height 19
click at [1209, 520] on button "+" at bounding box center [1209, 511] width 24 height 19
click at [1209, 521] on button "+" at bounding box center [1209, 511] width 24 height 19
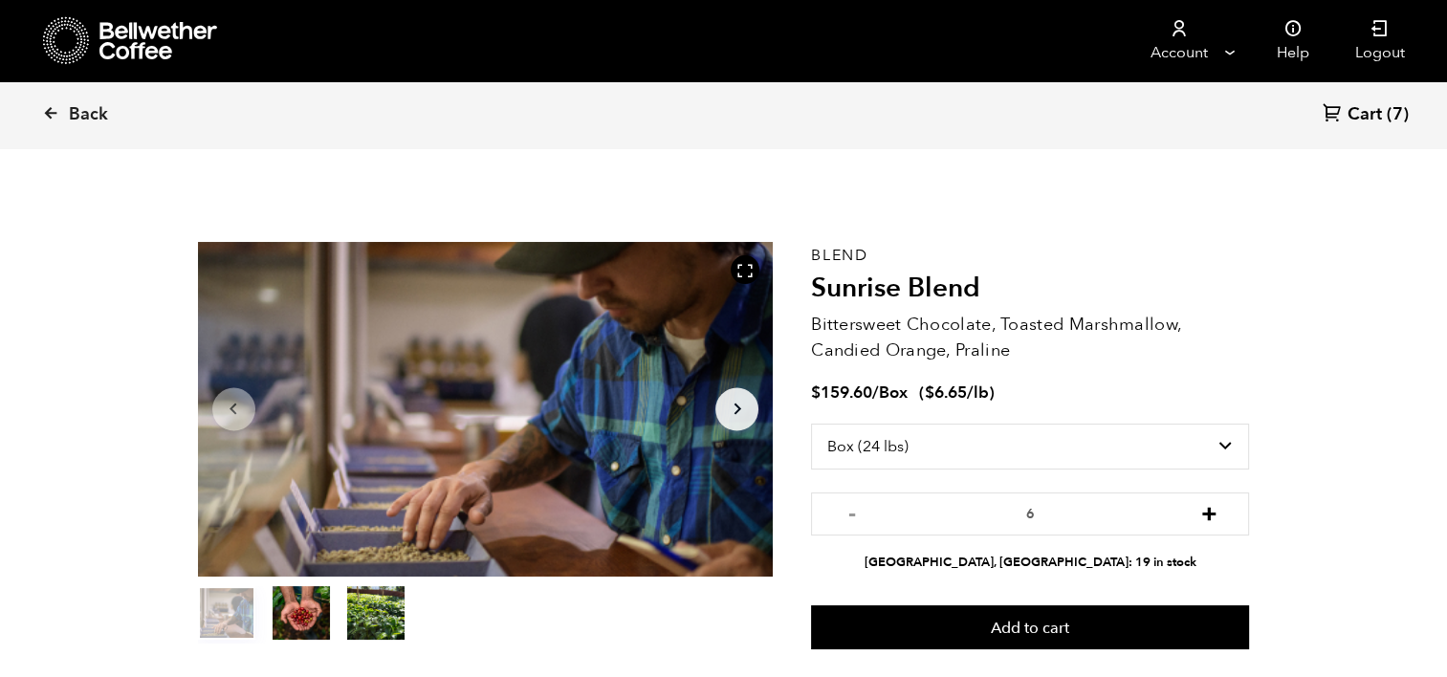
click at [1198, 512] on button "+" at bounding box center [1209, 511] width 24 height 19
click at [846, 515] on button "-" at bounding box center [852, 511] width 24 height 19
type input "8"
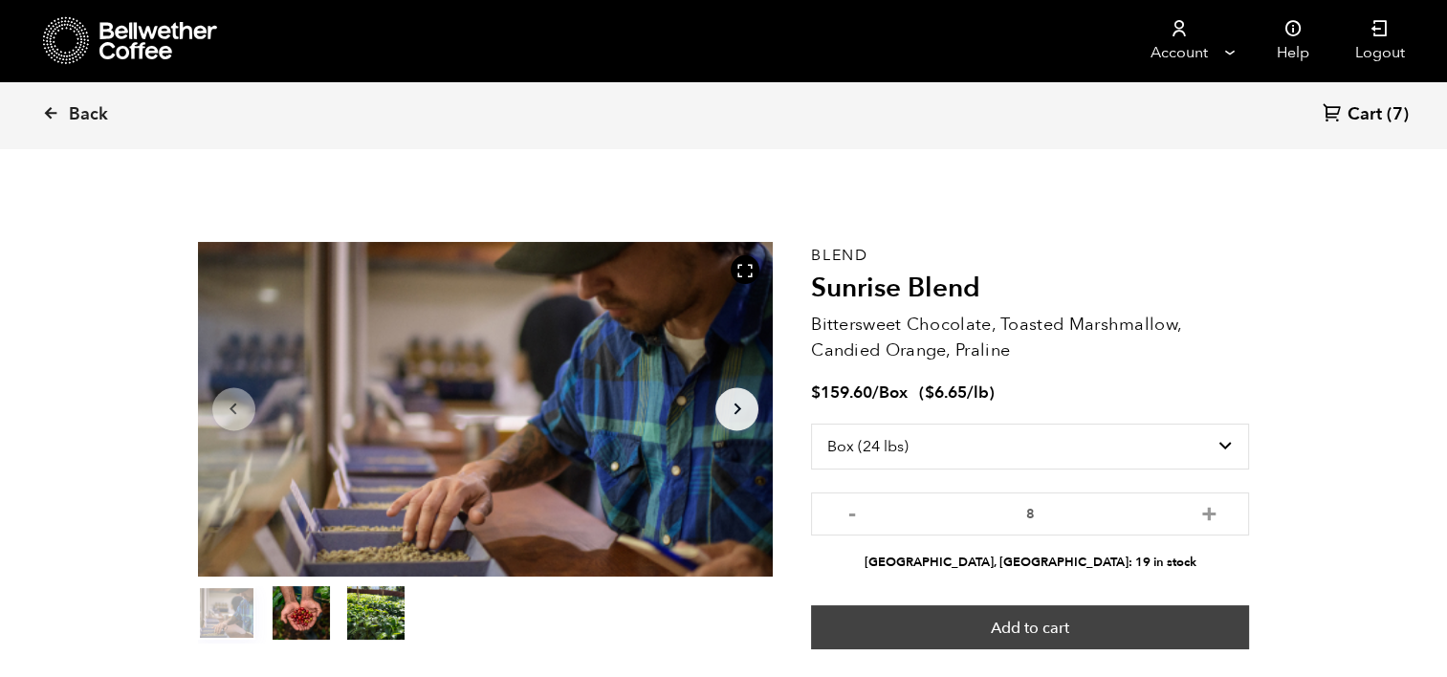
click at [942, 617] on button "Add to cart" at bounding box center [1030, 628] width 438 height 44
click at [1025, 625] on button "Add to cart" at bounding box center [1030, 628] width 438 height 44
click at [1058, 620] on button "Add to cart" at bounding box center [1030, 628] width 438 height 44
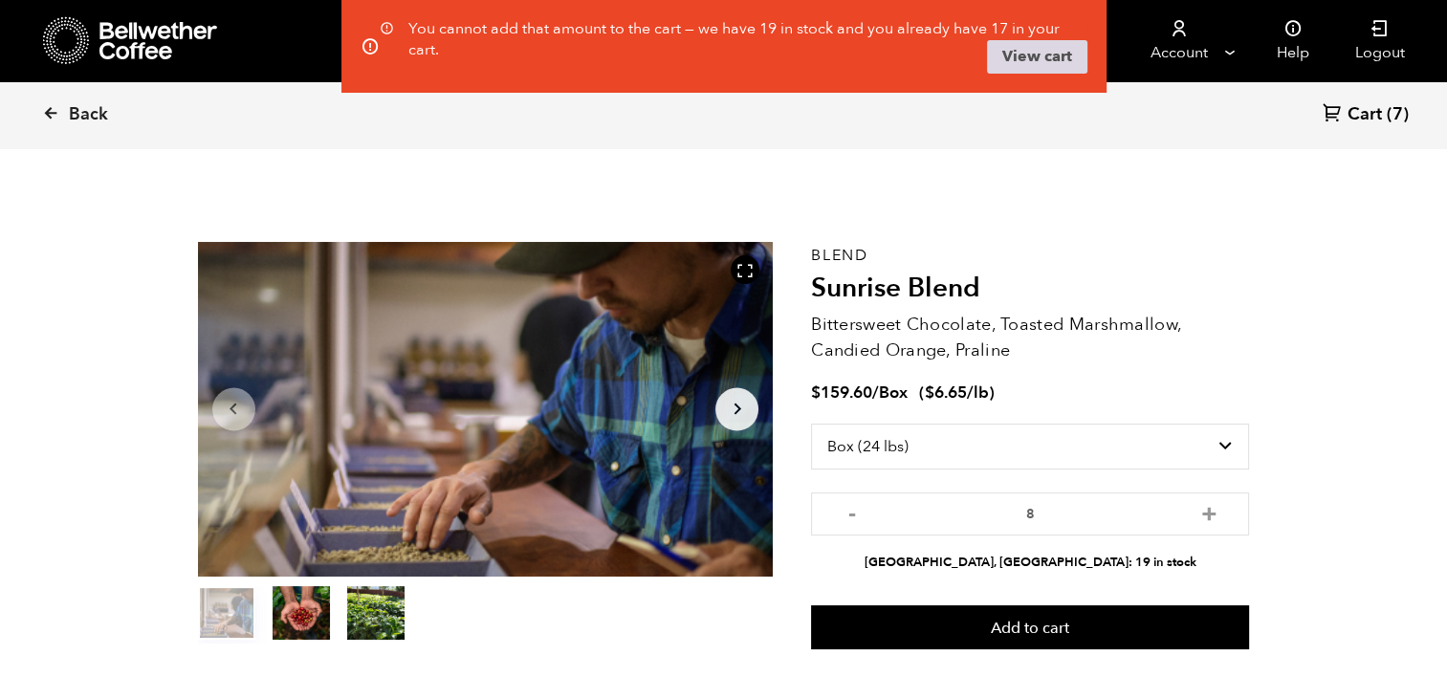
click at [1072, 63] on link "View cart" at bounding box center [1037, 57] width 100 height 34
click at [1357, 110] on span "Cart" at bounding box center [1365, 114] width 34 height 23
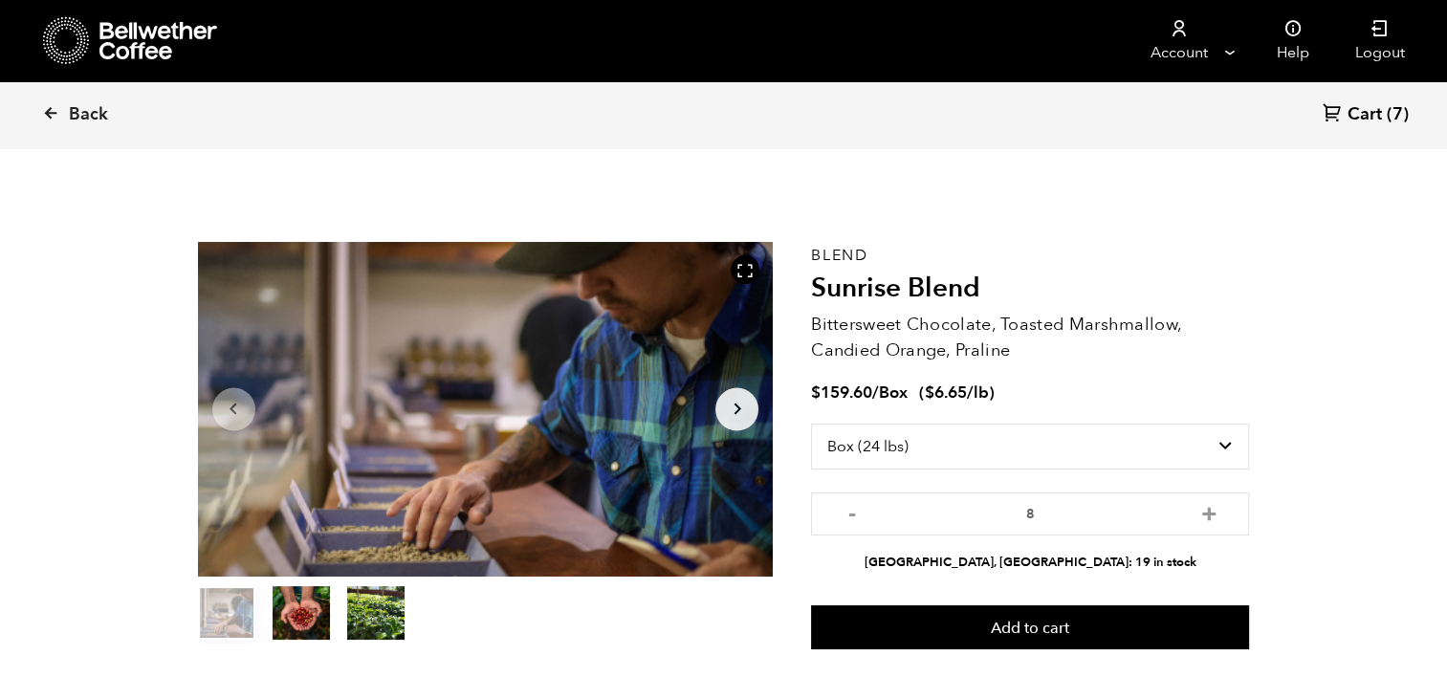
click at [1385, 107] on link "Cart (7)" at bounding box center [1366, 115] width 86 height 26
click at [1361, 122] on span "Cart" at bounding box center [1365, 114] width 34 height 23
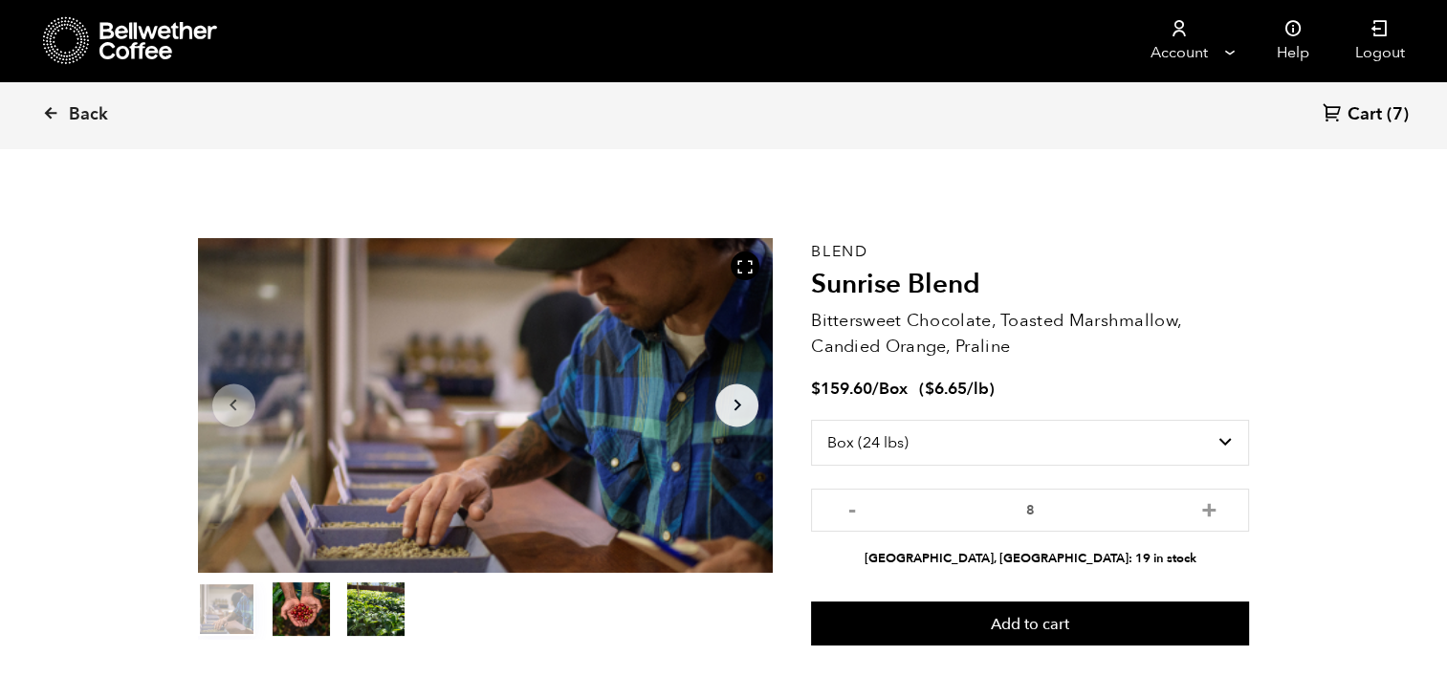
scroll to position [0, 0]
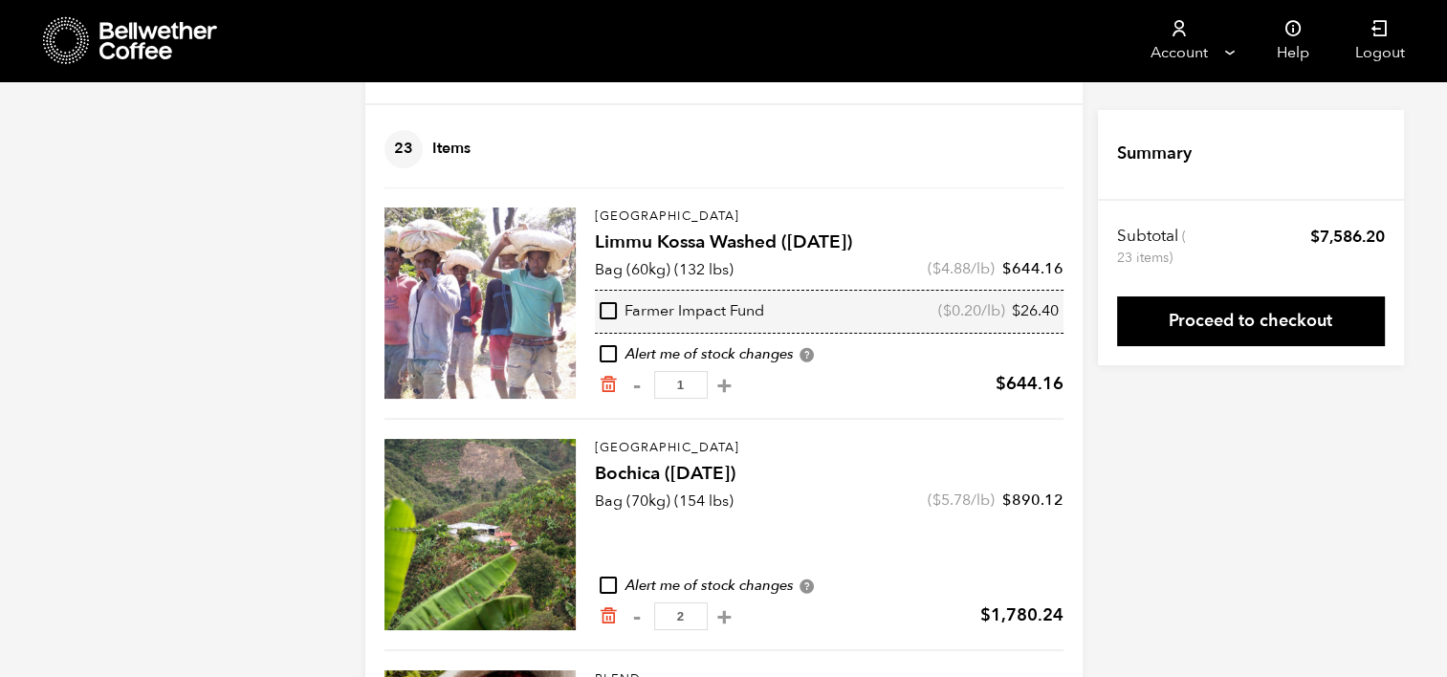
scroll to position [114, 0]
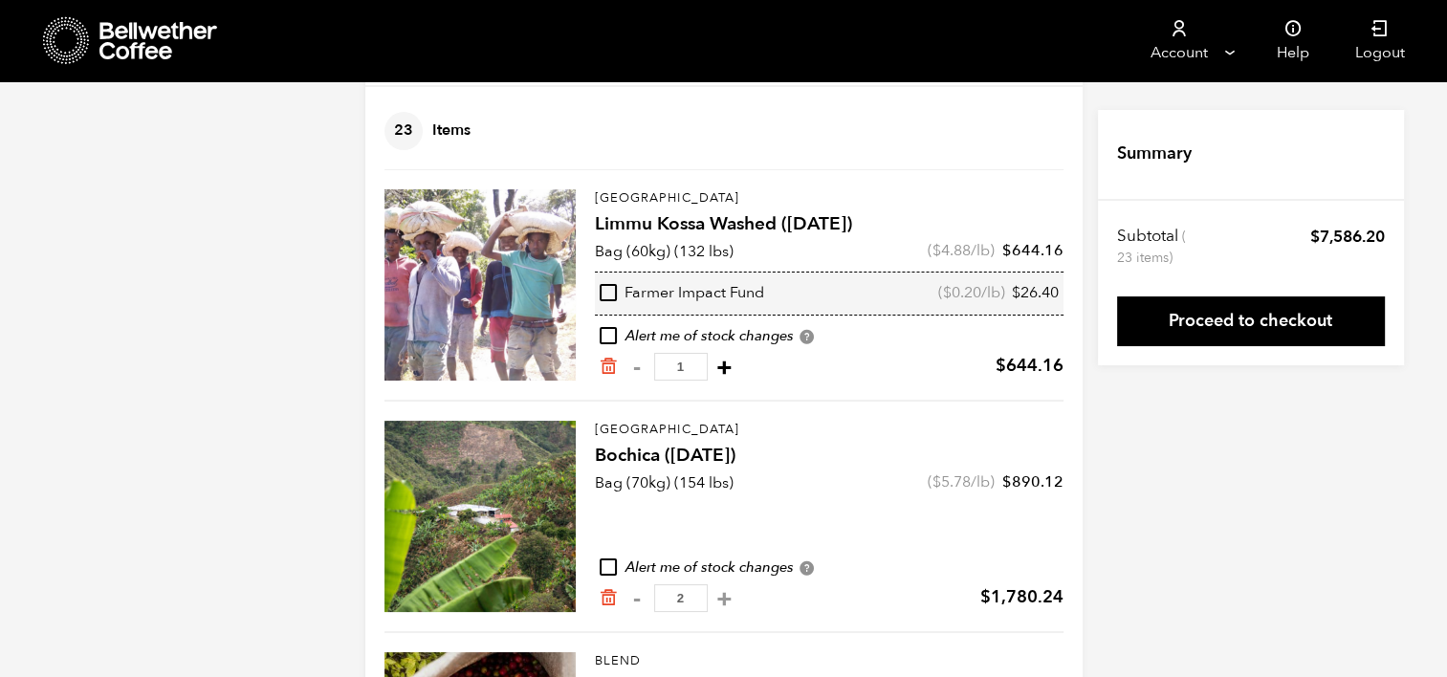
click at [731, 367] on button "+" at bounding box center [725, 367] width 24 height 19
type input "2"
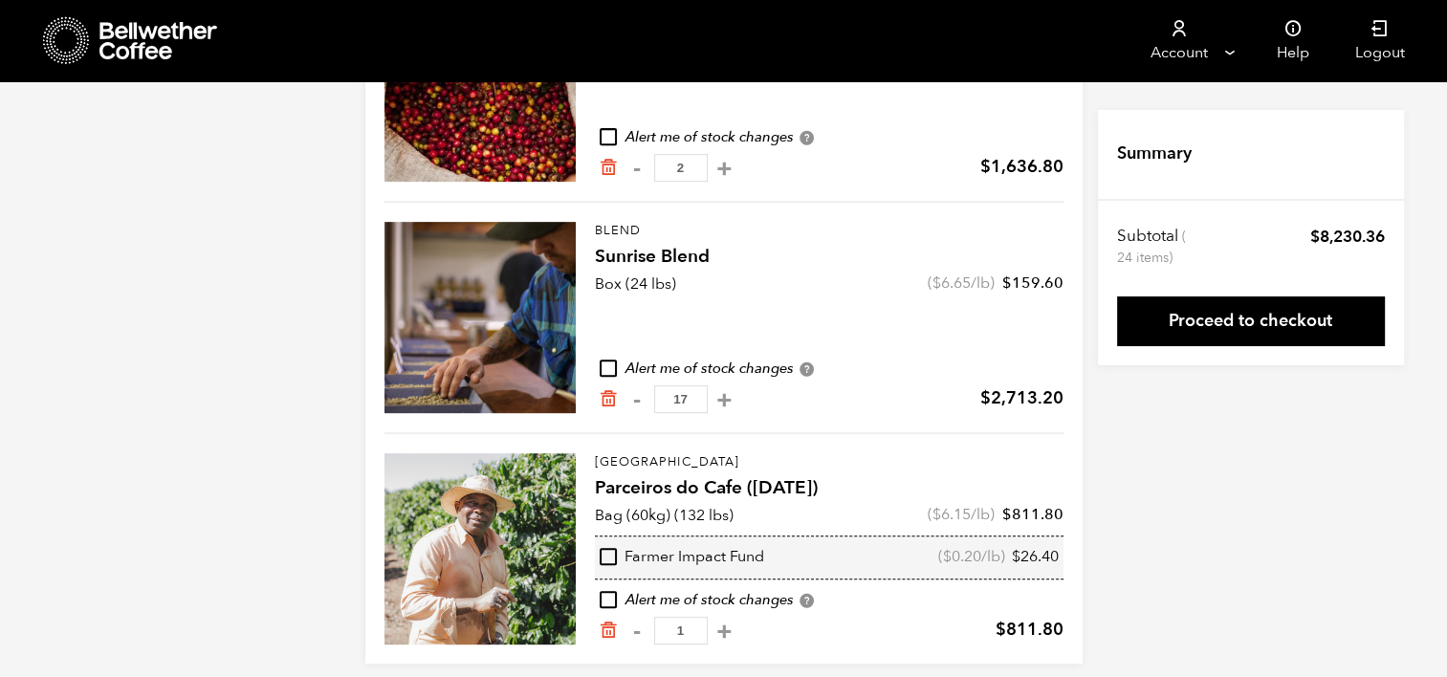
scroll to position [778, 0]
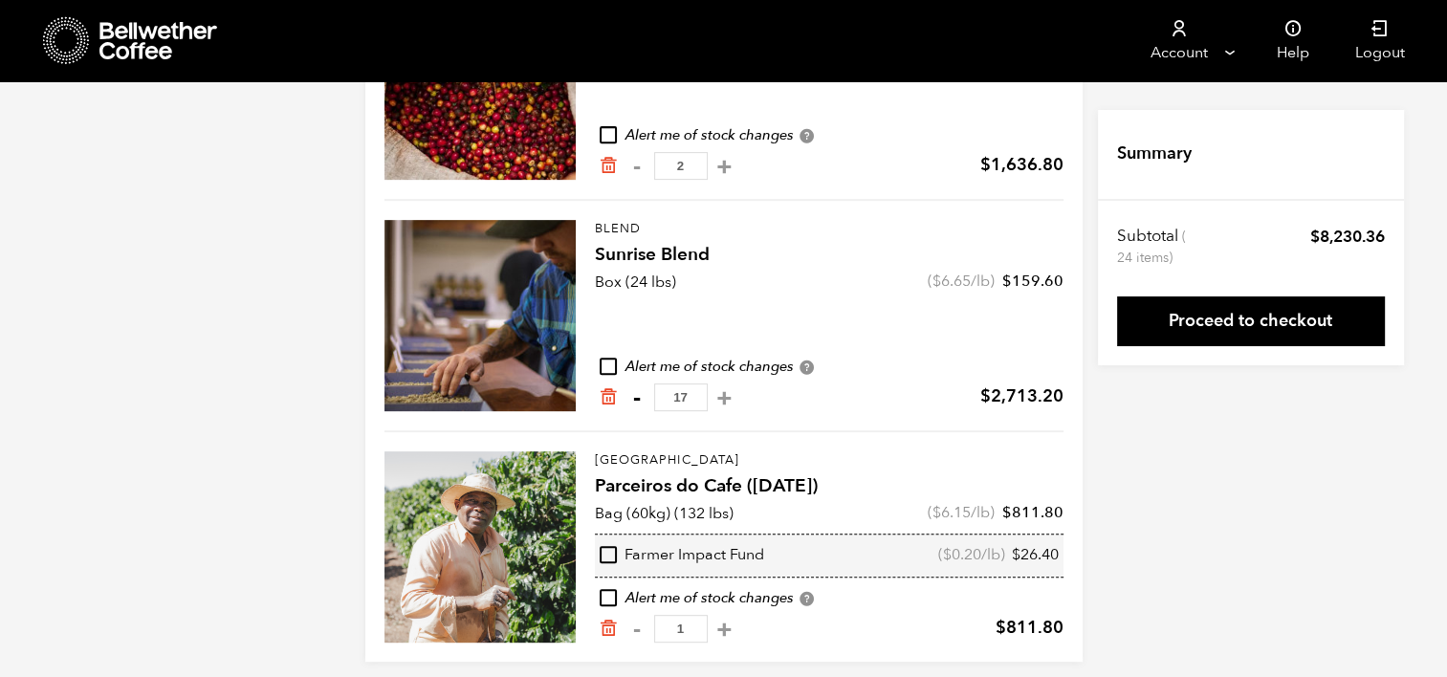
click at [634, 393] on button "-" at bounding box center [638, 397] width 24 height 19
type input "16"
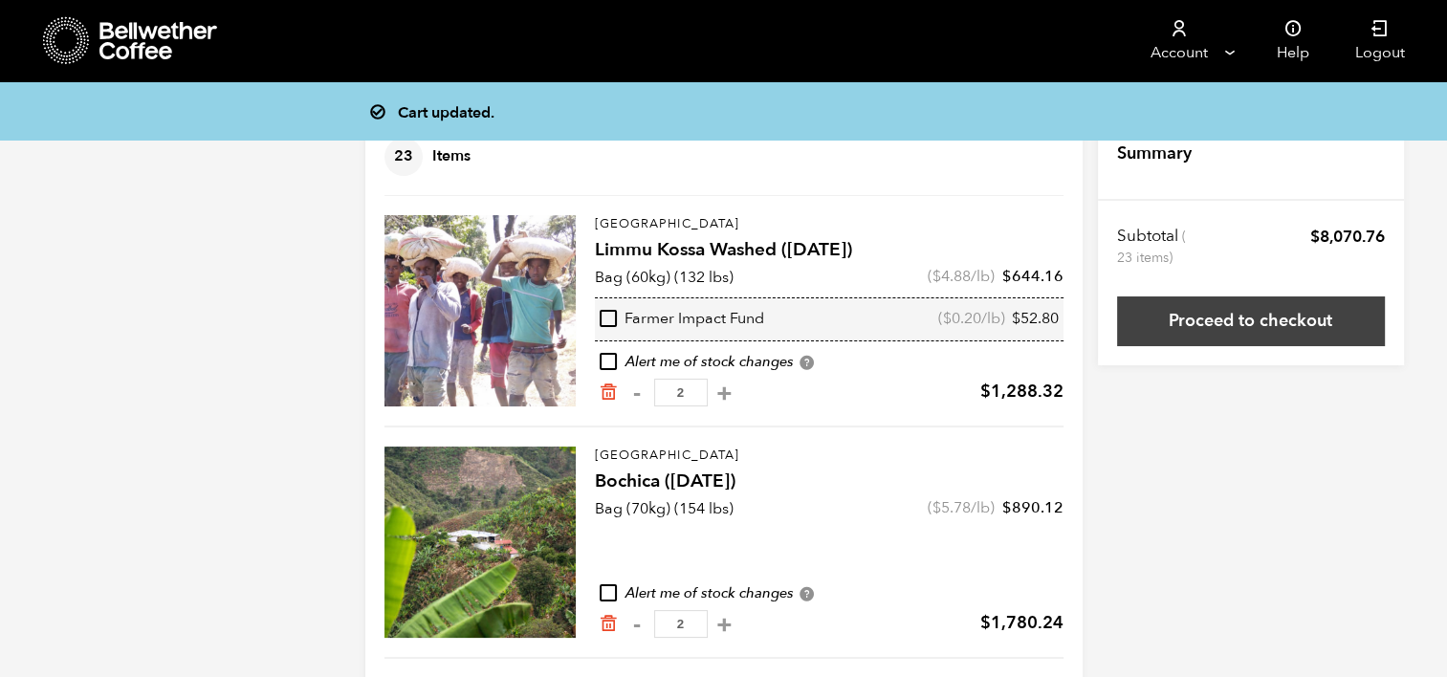
scroll to position [61, 0]
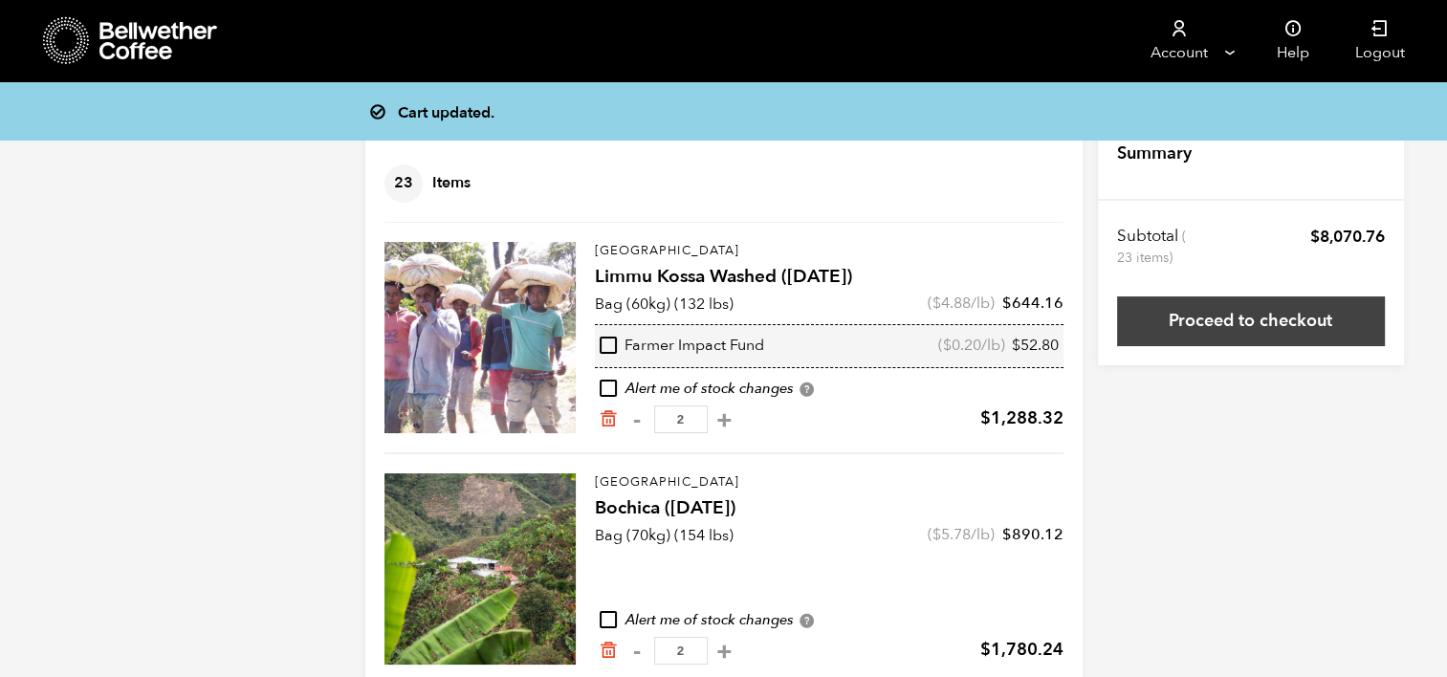
click at [1300, 319] on link "Proceed to checkout" at bounding box center [1251, 322] width 268 height 50
